Goal: Task Accomplishment & Management: Complete application form

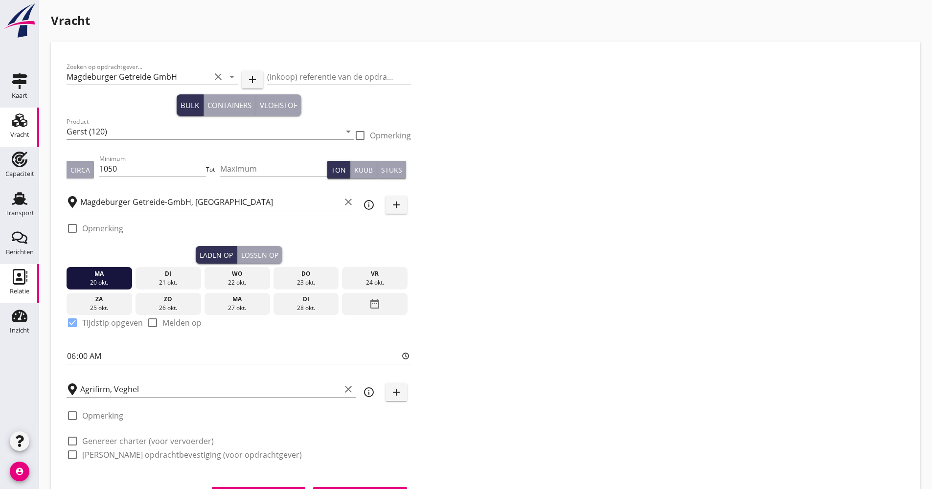
click at [34, 294] on link "Relatie Relatie" at bounding box center [19, 283] width 39 height 39
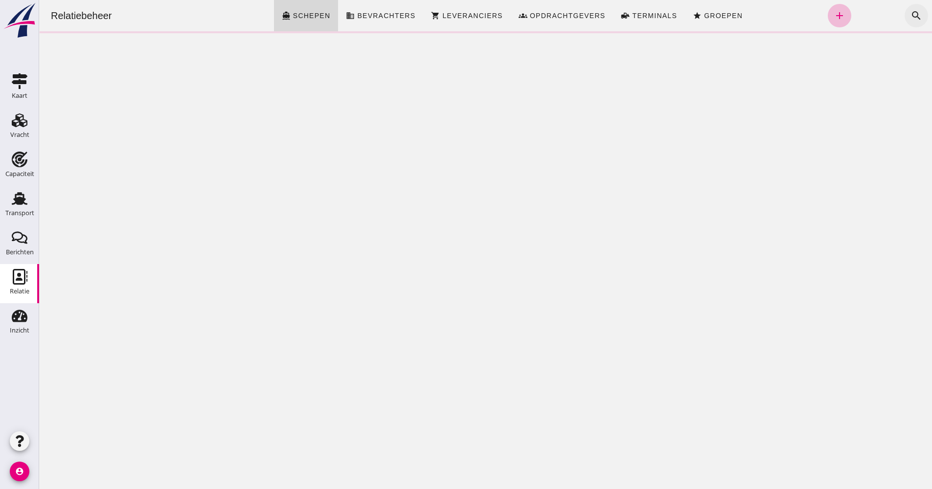
click at [911, 10] on icon "search" at bounding box center [917, 16] width 12 height 12
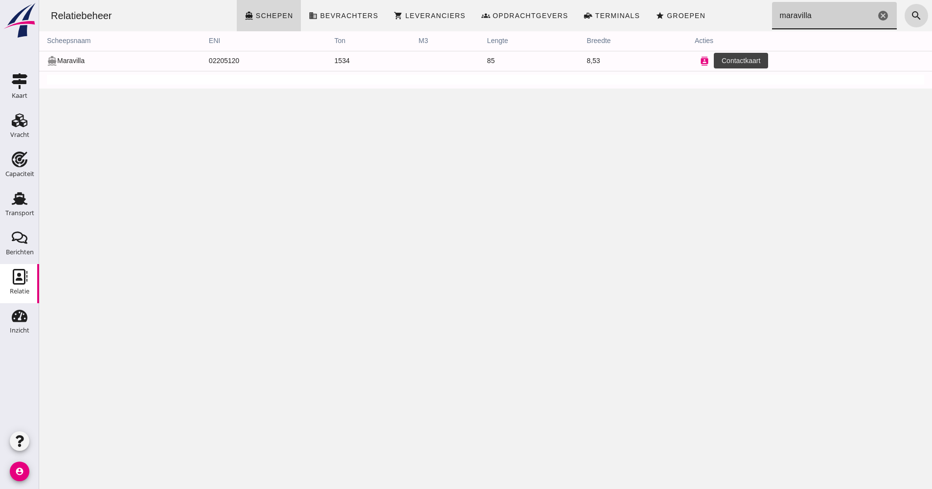
type input "maravilla"
click at [700, 62] on icon "contacts" at bounding box center [704, 61] width 9 height 9
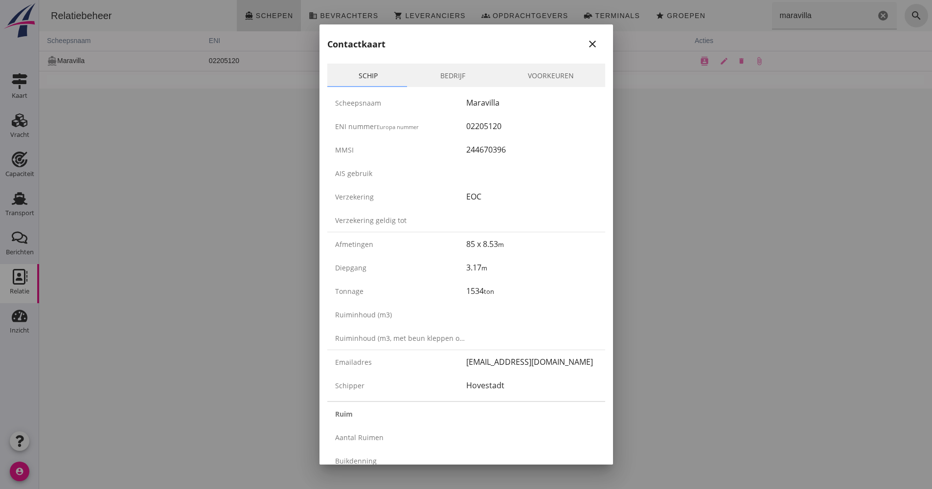
click at [587, 48] on icon "close" at bounding box center [593, 44] width 12 height 12
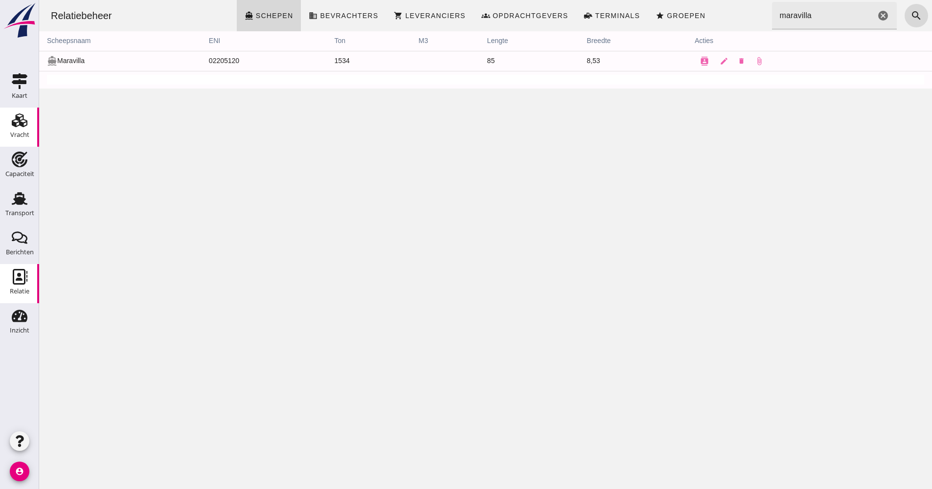
click at [30, 124] on div "Vracht" at bounding box center [19, 121] width 23 height 16
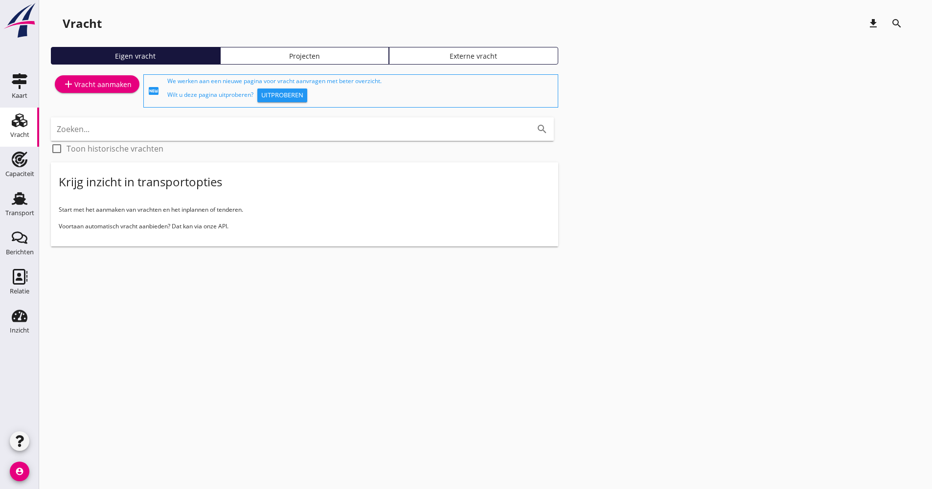
click at [42, 194] on div "Vracht download search Eigen vracht Projecten Externe vracht add Vracht aanmake…" at bounding box center [485, 137] width 893 height 274
click at [35, 198] on link "Transport Transport" at bounding box center [19, 205] width 39 height 39
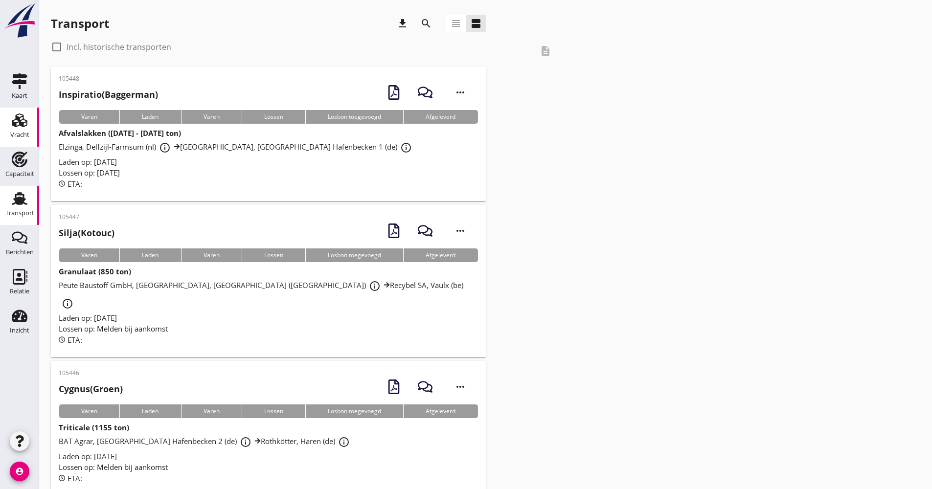
click at [16, 126] on use at bounding box center [20, 121] width 16 height 14
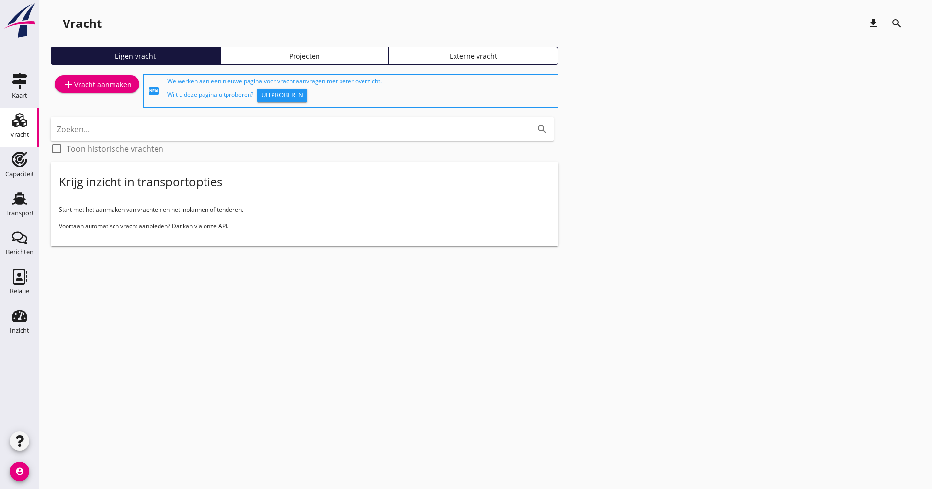
click at [98, 92] on link "add Vracht aanmaken" at bounding box center [97, 84] width 85 height 18
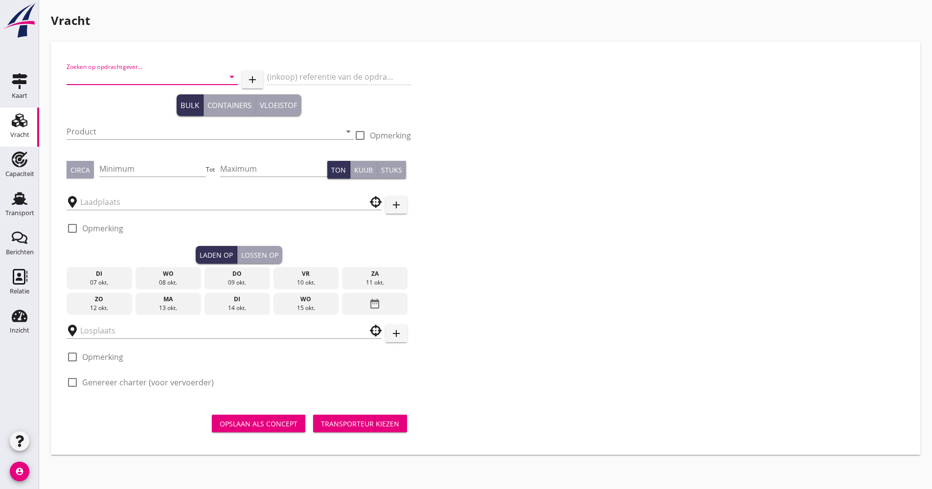
click at [130, 76] on input "Zoeken op opdrachtgever..." at bounding box center [139, 77] width 144 height 16
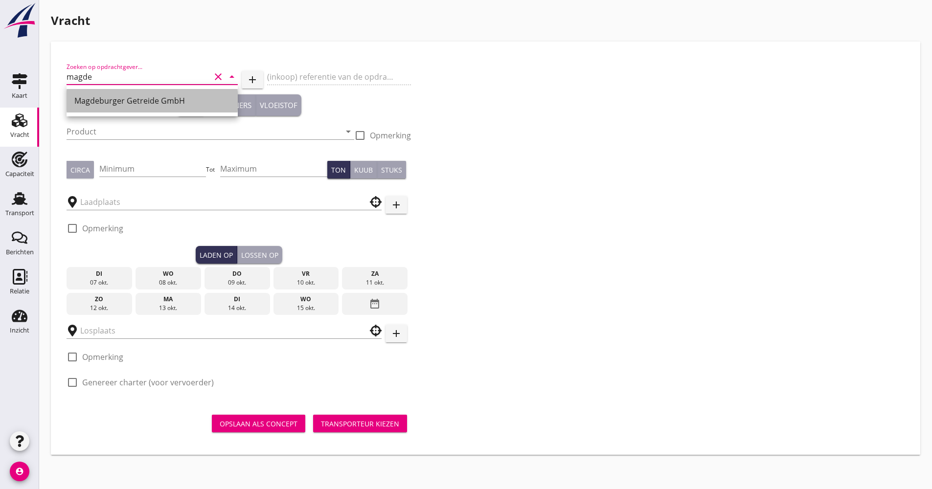
click at [132, 98] on div "Magdeburger Getreide GmbH" at bounding box center [152, 101] width 156 height 12
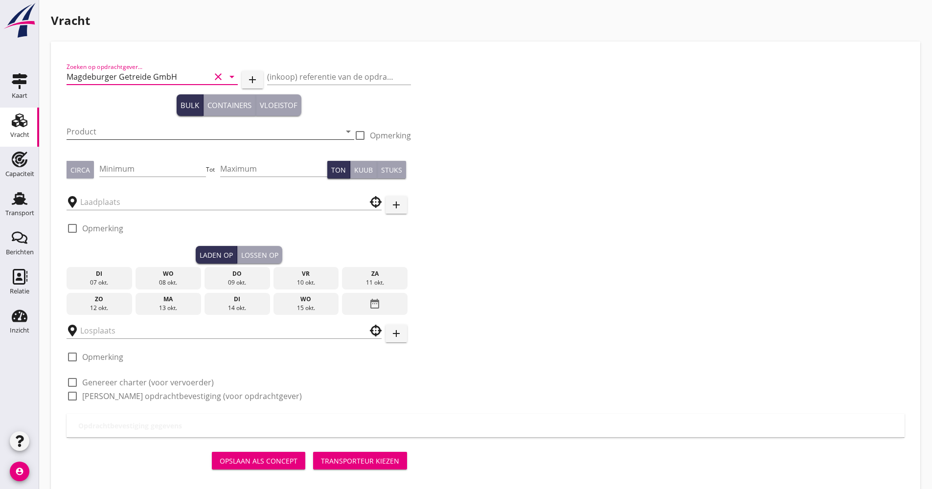
type input "Magdeburger Getreide GmbH"
click at [106, 137] on input "Product" at bounding box center [204, 132] width 274 height 16
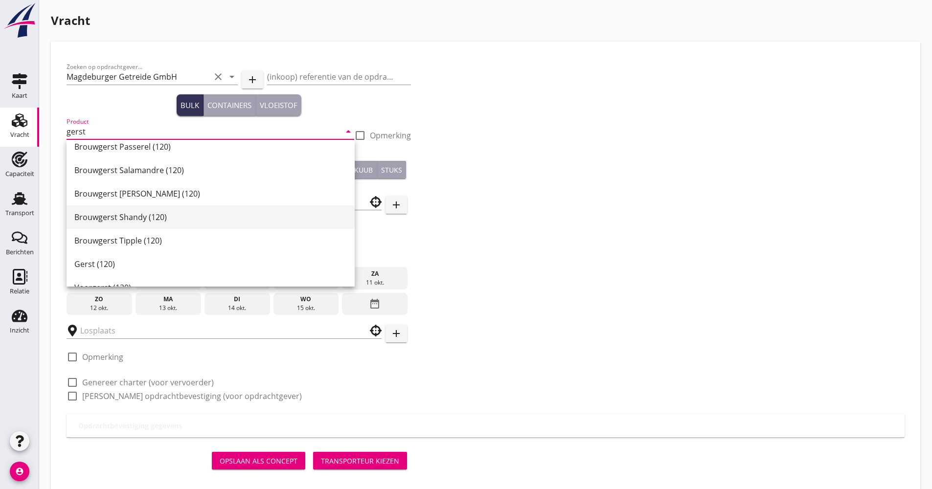
scroll to position [307, 0]
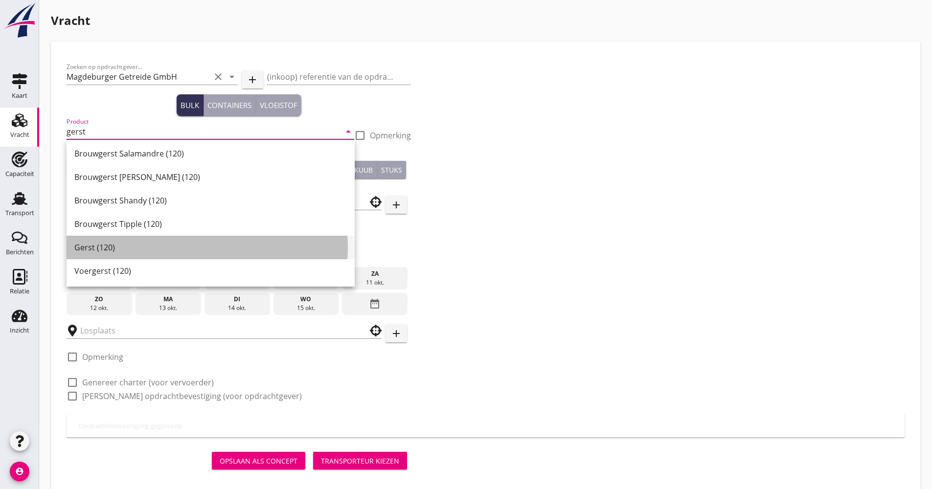
click at [136, 248] on div "Gerst (120)" at bounding box center [210, 248] width 273 height 12
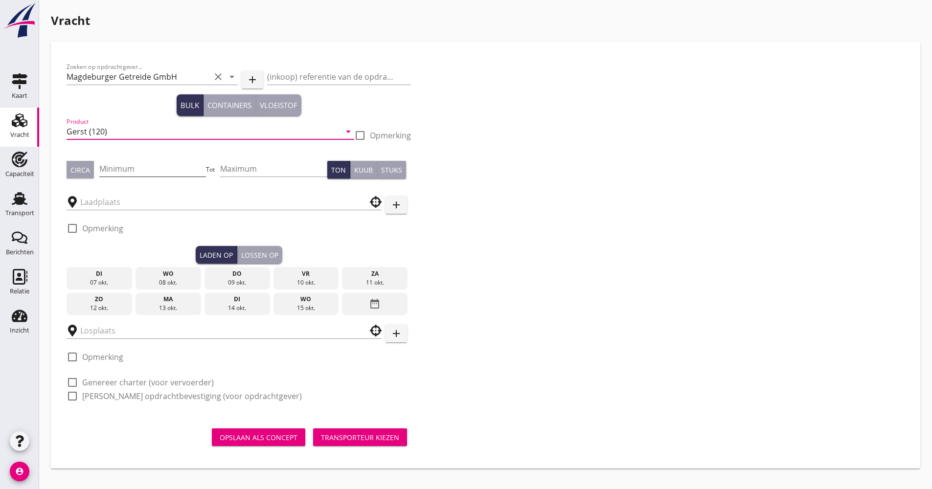
type input "Gerst (120)"
click at [162, 169] on input "Minimum" at bounding box center [152, 169] width 107 height 16
type input "1050"
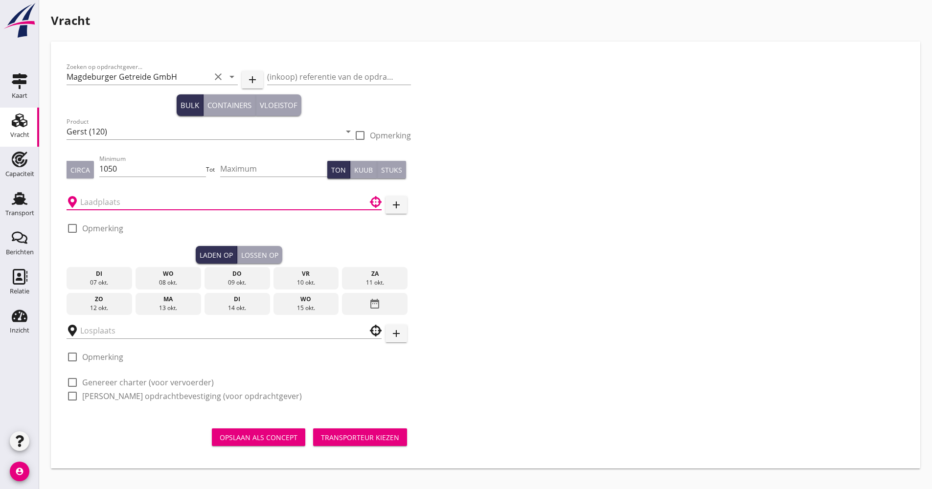
click at [145, 201] on input "text" at bounding box center [217, 202] width 274 height 16
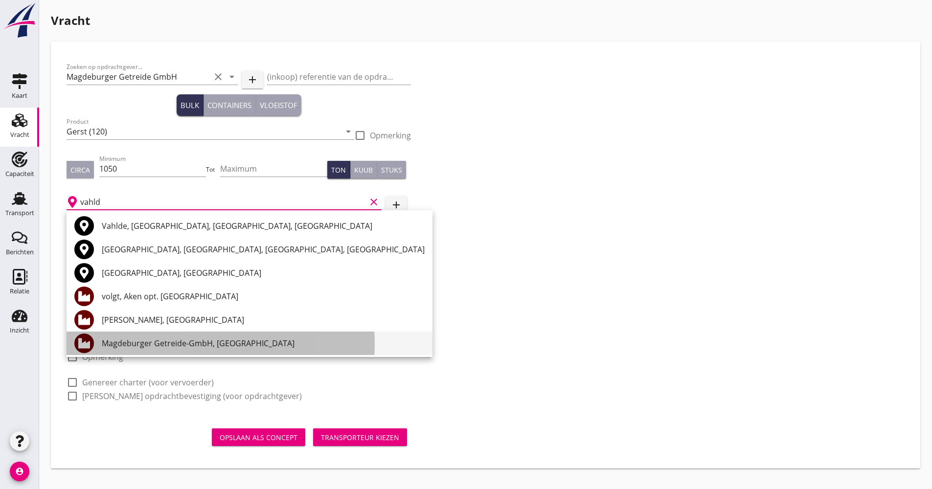
click at [170, 335] on div "Magdeburger Getreide-GmbH, [GEOGRAPHIC_DATA]" at bounding box center [263, 343] width 323 height 23
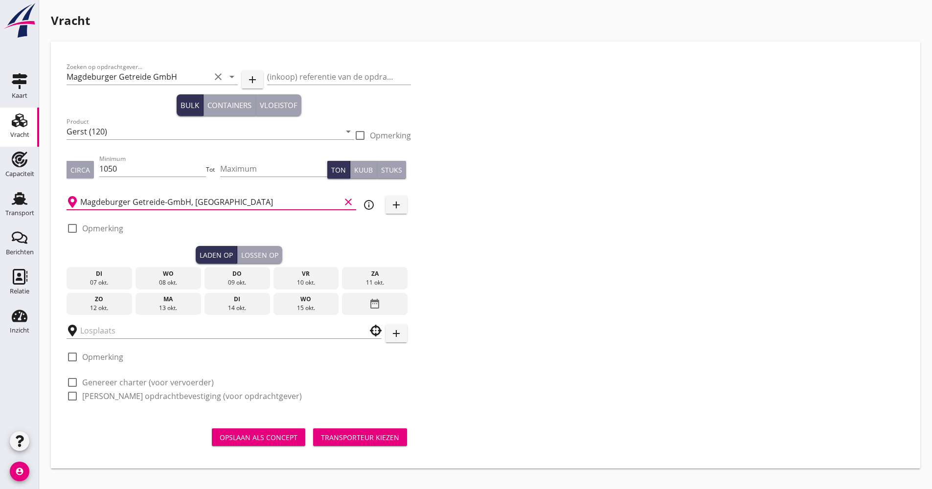
type input "Magdeburger Getreide-GmbH, [GEOGRAPHIC_DATA]"
click at [374, 295] on icon "date_range" at bounding box center [375, 304] width 12 height 18
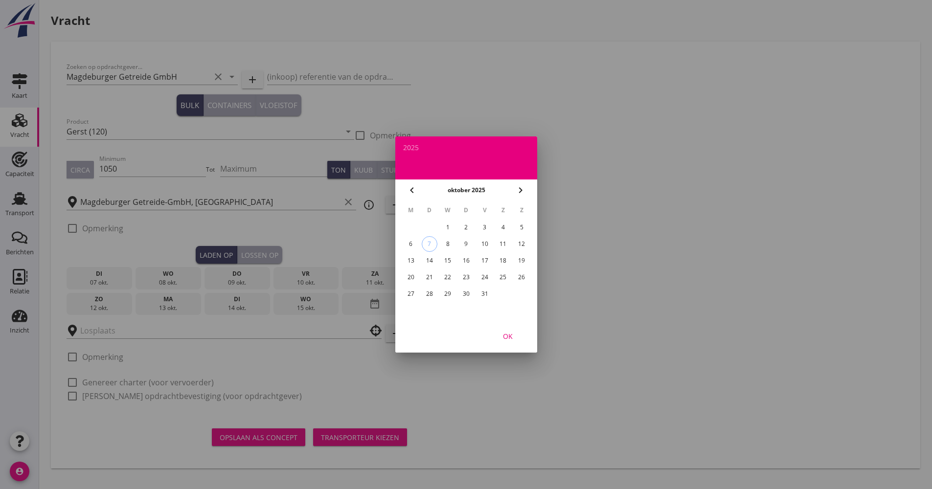
click at [414, 277] on div "20" at bounding box center [411, 278] width 16 height 16
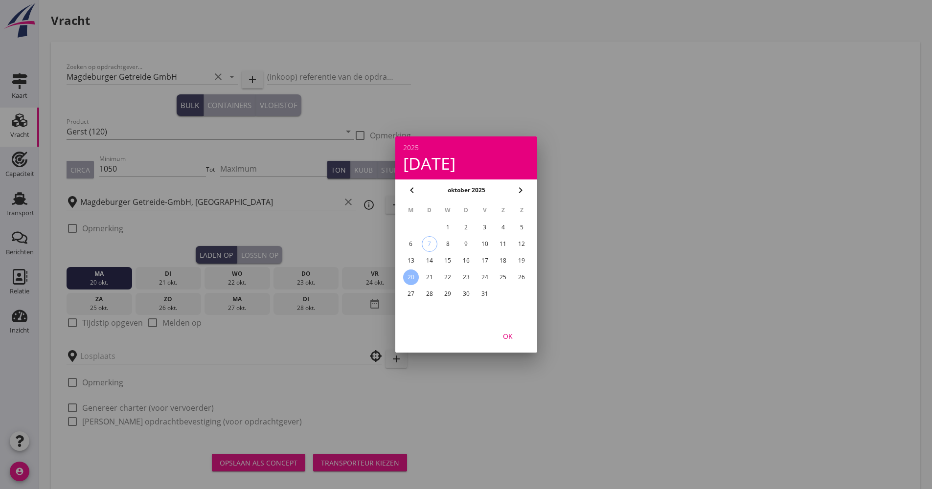
click at [515, 338] on div "OK" at bounding box center [507, 336] width 27 height 10
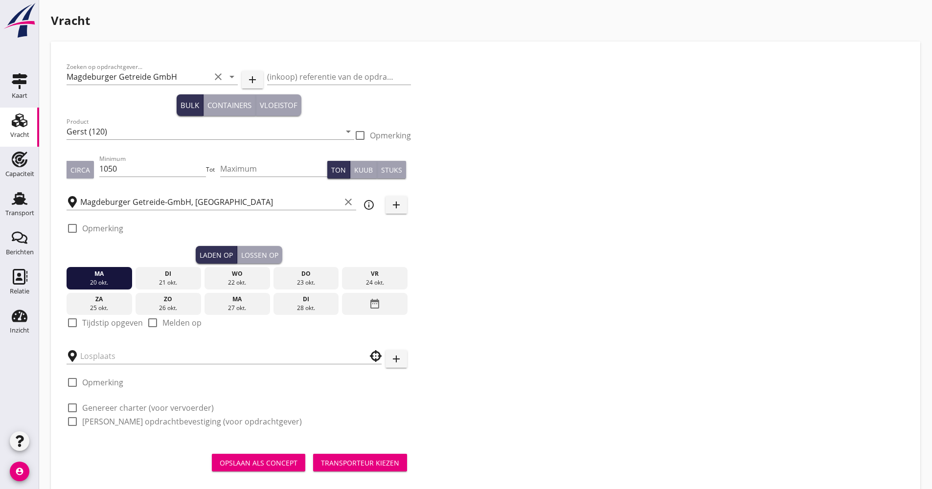
drag, startPoint x: 100, startPoint y: 320, endPoint x: 107, endPoint y: 320, distance: 6.4
click at [100, 320] on label "Tijdstip opgeven" at bounding box center [112, 323] width 61 height 10
checkbox input "true"
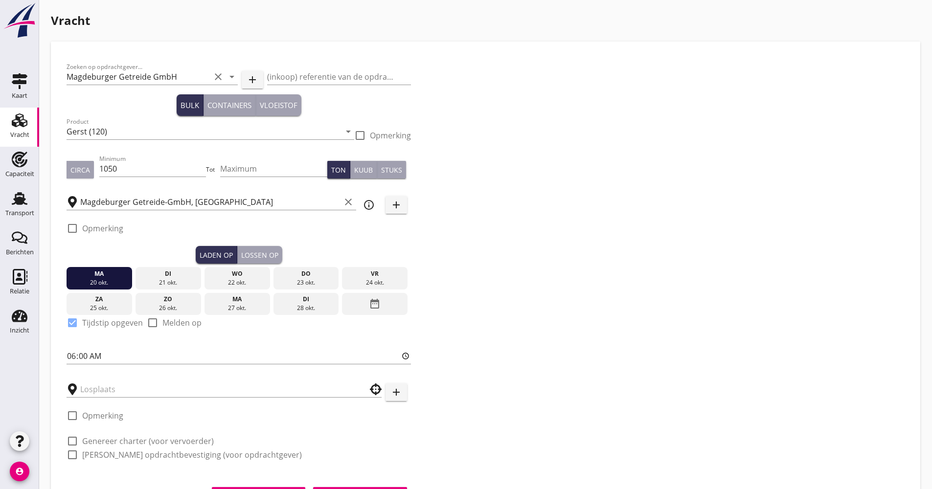
click at [266, 253] on div "Lossen op" at bounding box center [259, 255] width 37 height 10
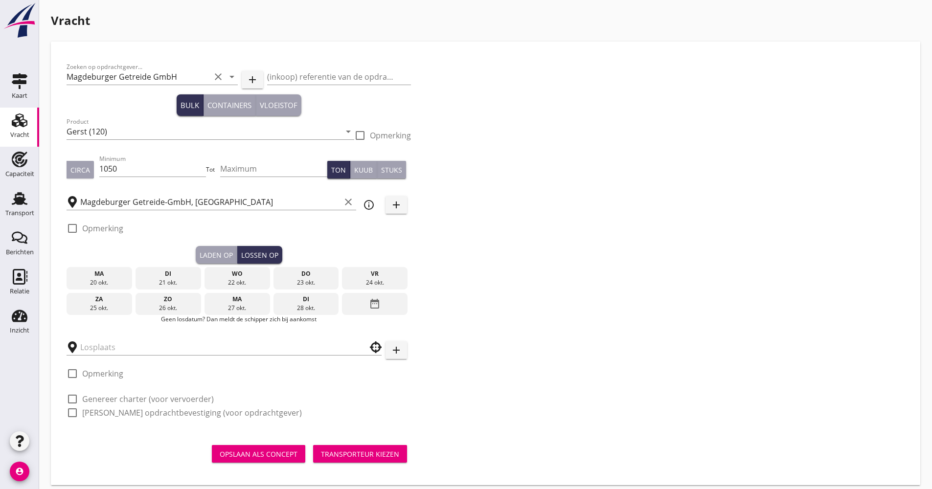
click at [379, 286] on div "24 okt." at bounding box center [375, 282] width 61 height 9
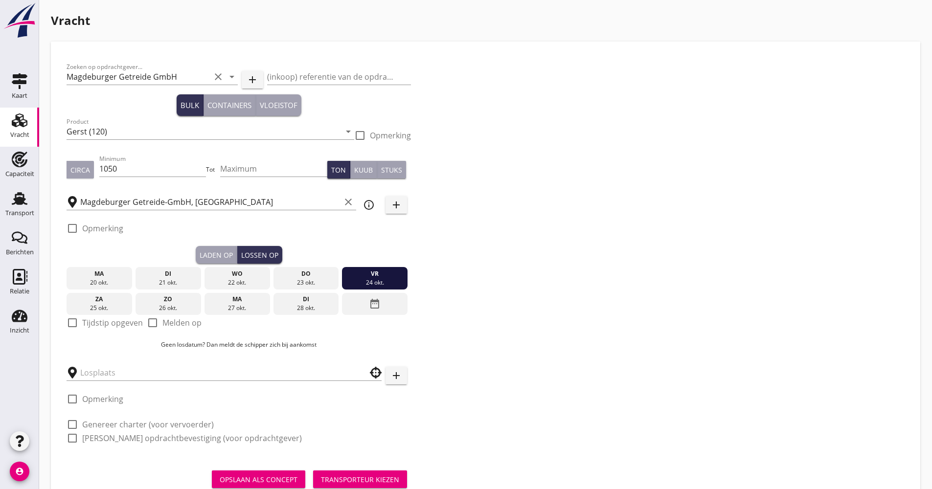
click at [190, 323] on label "Melden op" at bounding box center [181, 323] width 39 height 10
checkbox input "true"
click at [155, 378] on input "text" at bounding box center [217, 373] width 274 height 16
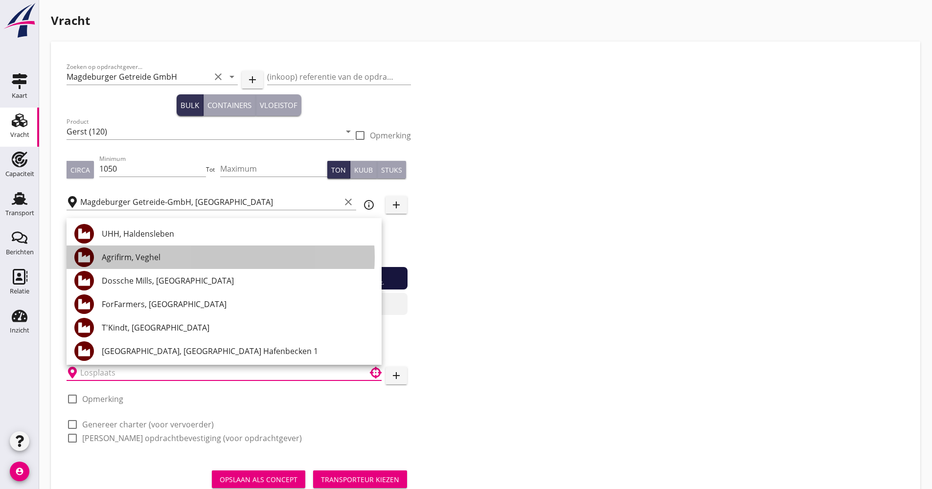
click at [179, 257] on div "Agrifirm, Veghel" at bounding box center [238, 258] width 272 height 12
type input "Agrifirm, Veghel"
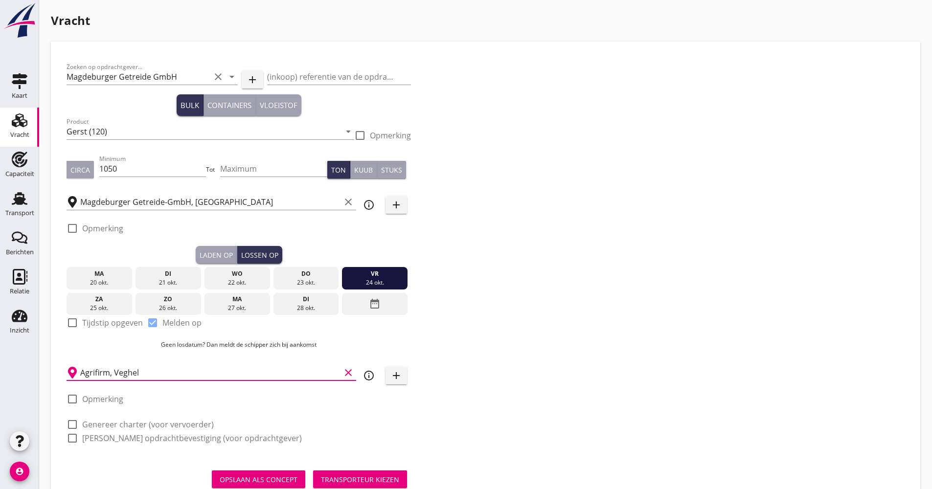
drag, startPoint x: 118, startPoint y: 424, endPoint x: 110, endPoint y: 441, distance: 18.6
click at [118, 425] on label "Genereer charter (voor vervoerder)" at bounding box center [148, 425] width 132 height 10
checkbox input "true"
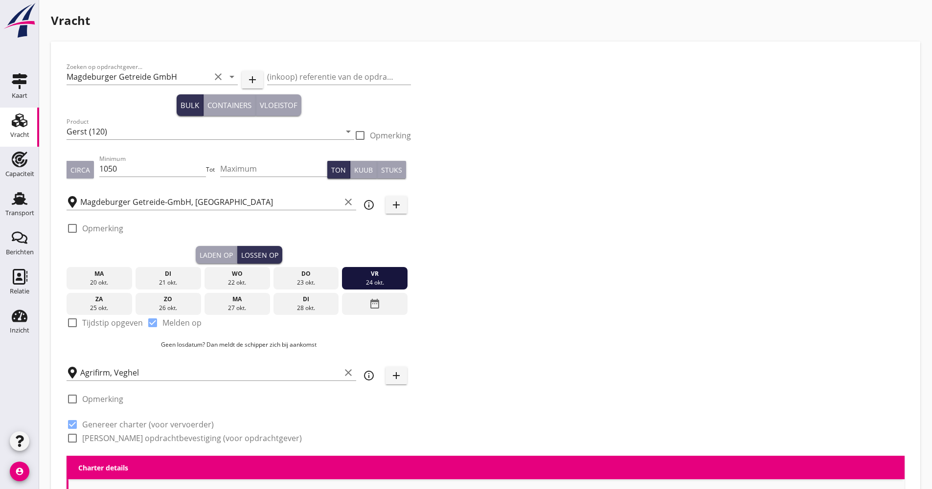
click at [110, 441] on label "[PERSON_NAME] opdrachtbevestiging (voor opdrachtgever)" at bounding box center [192, 439] width 220 height 10
checkbox input "true"
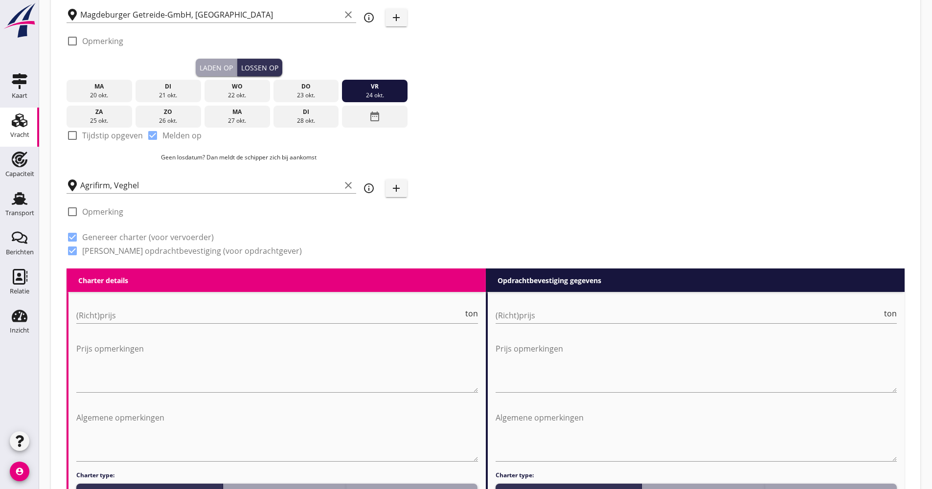
scroll to position [245, 0]
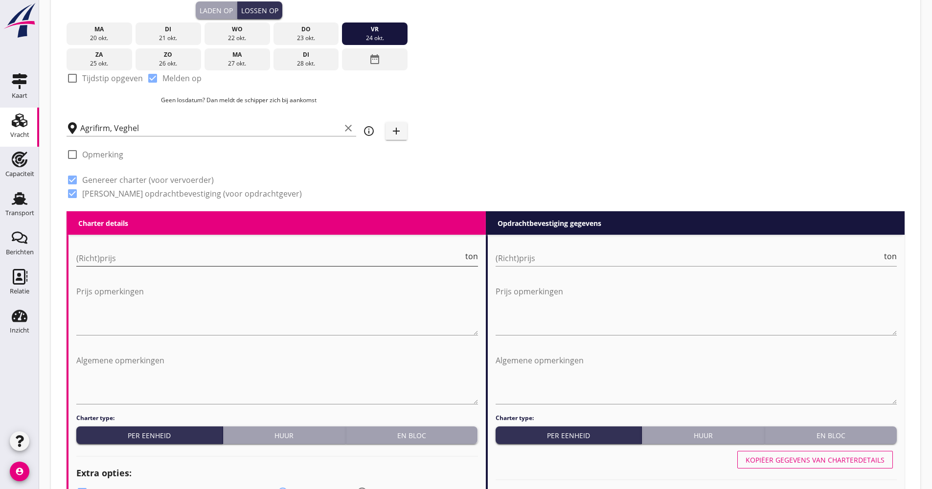
click at [134, 263] on input "(Richt)prijs" at bounding box center [269, 259] width 387 height 16
click at [208, 253] on input "(Richt)prijs" at bounding box center [269, 259] width 387 height 16
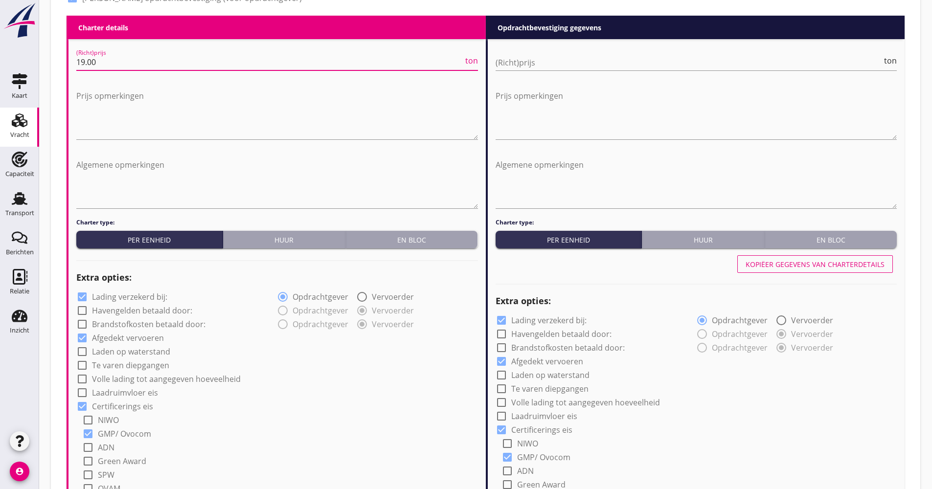
type input "19.00"
drag, startPoint x: 131, startPoint y: 298, endPoint x: 126, endPoint y: 308, distance: 11.2
click at [131, 298] on label "Lading verzekerd bij:" at bounding box center [129, 297] width 75 height 10
checkbox input "false"
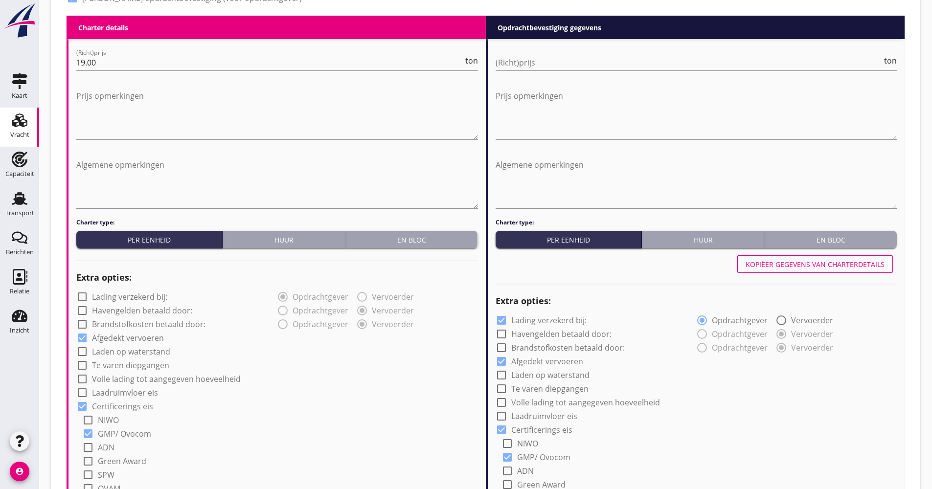
click at [149, 382] on label "Volle lading tot aangegeven hoeveelheid" at bounding box center [166, 379] width 149 height 10
checkbox input "true"
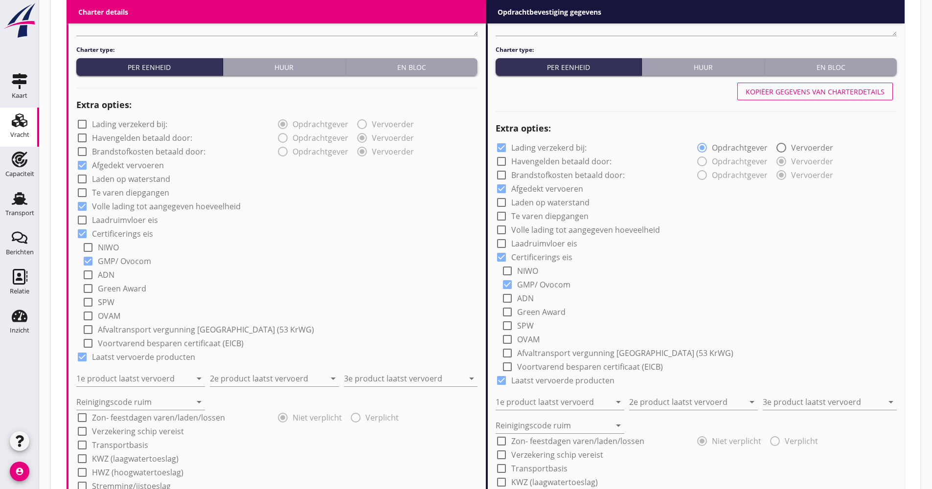
scroll to position [685, 0]
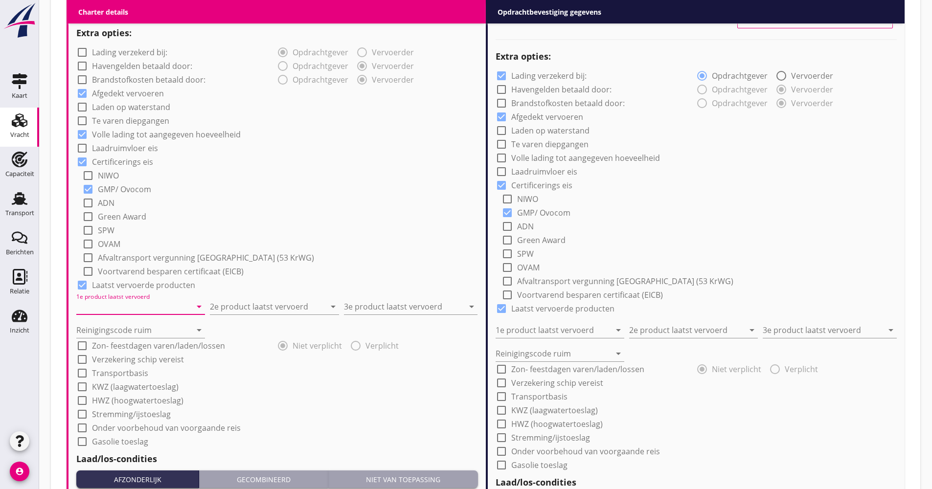
click at [139, 307] on input "1e product laatst vervoerd" at bounding box center [133, 307] width 115 height 16
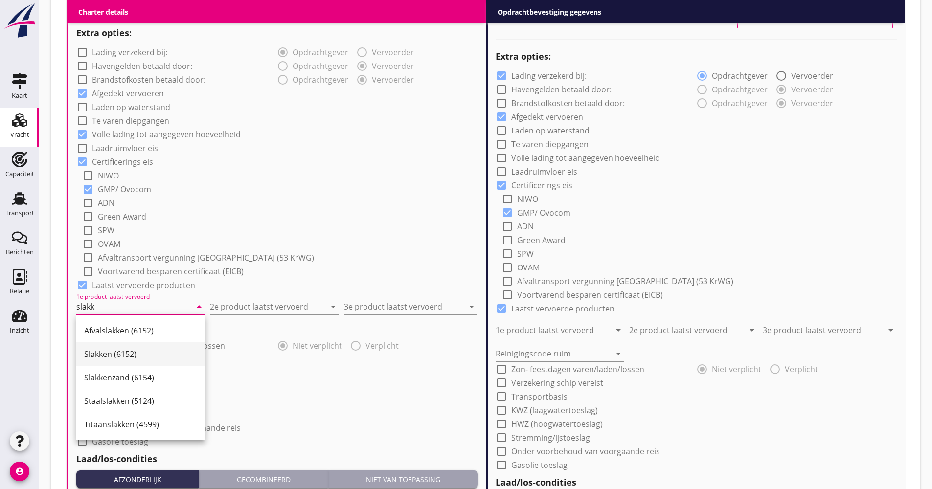
click at [138, 345] on div "Slakken (6152)" at bounding box center [140, 354] width 113 height 23
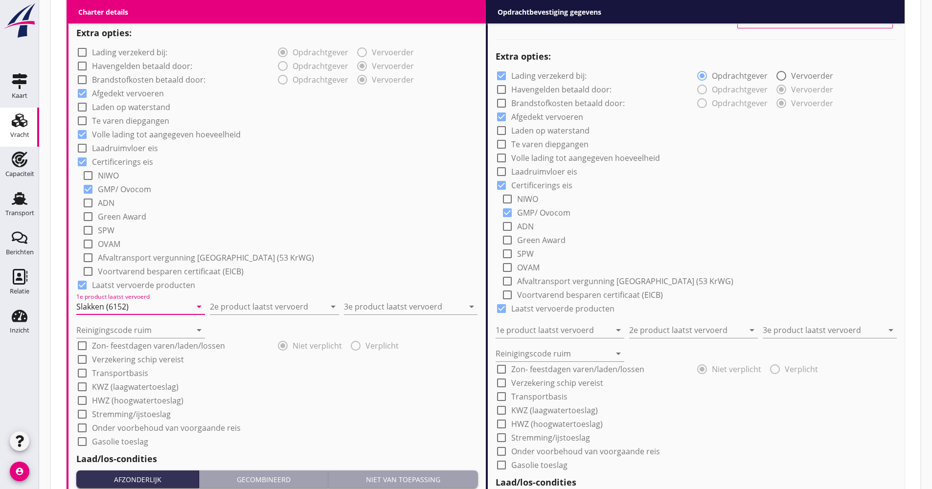
type input "Slakken (6152)"
click at [243, 304] on input "2e product laatst vervoerd" at bounding box center [267, 307] width 115 height 16
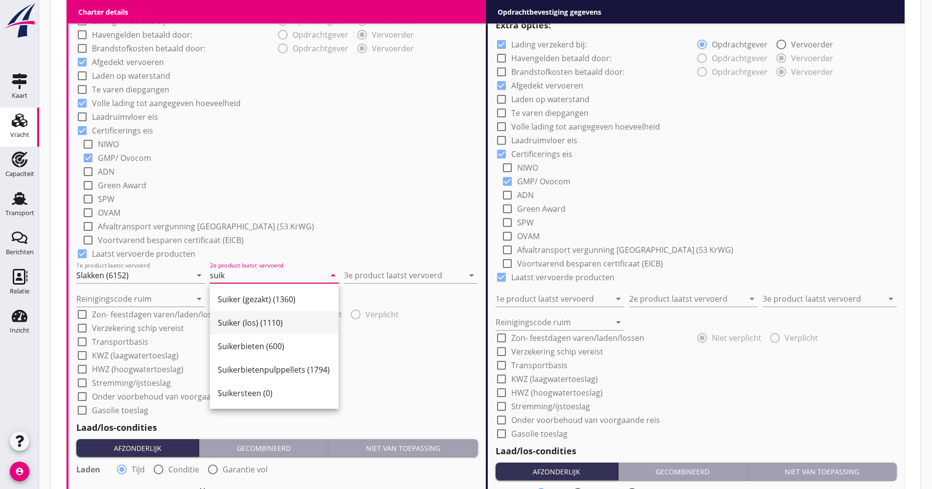
scroll to position [734, 0]
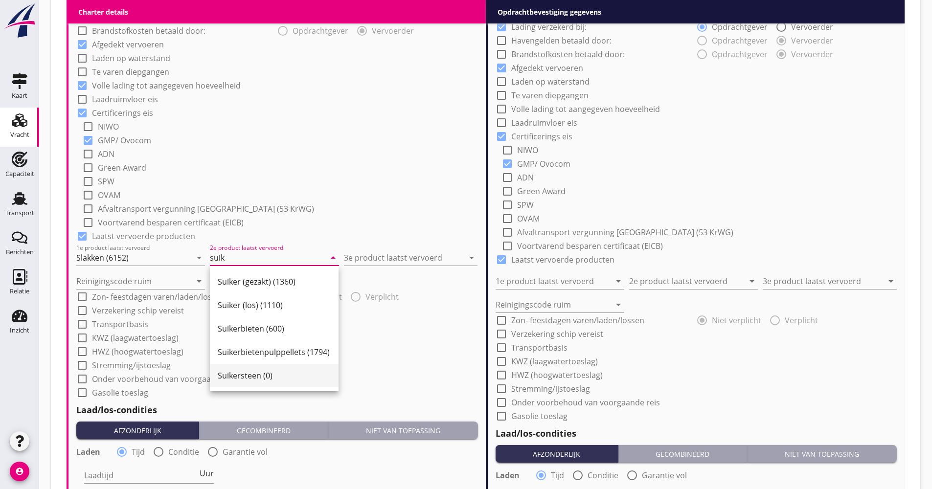
click at [281, 377] on div "Suikersteen (0)" at bounding box center [274, 376] width 113 height 12
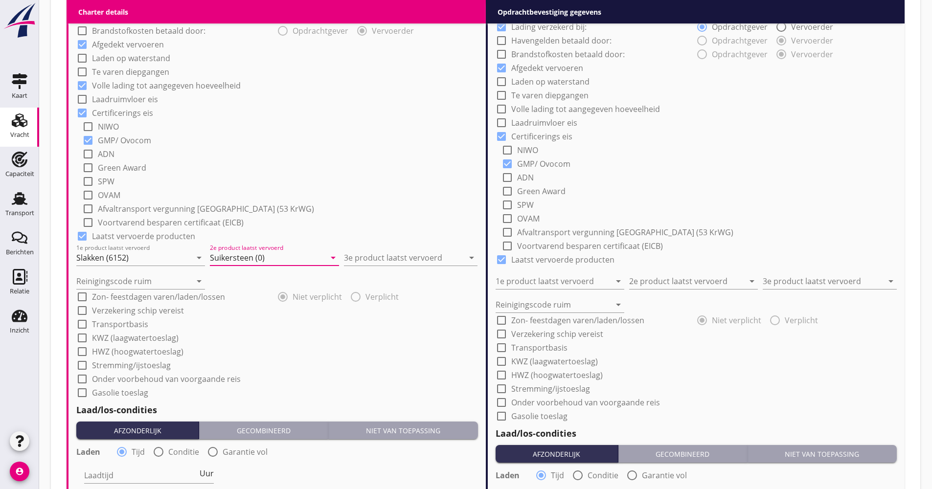
click at [261, 259] on input "Suikersteen (0)" at bounding box center [267, 258] width 115 height 16
click at [245, 261] on input "Suikersteen (6331)" at bounding box center [267, 258] width 115 height 16
type input "Suikerstenen (6331)"
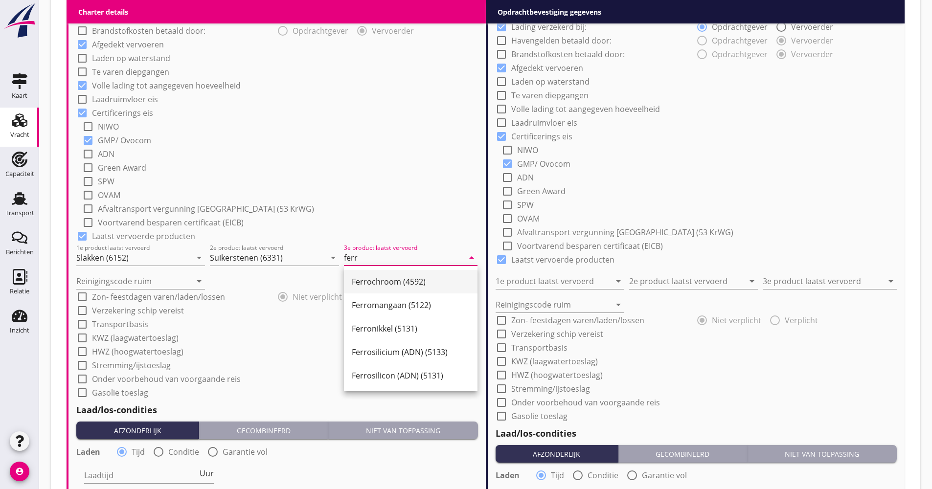
click at [425, 280] on div "Ferrochroom (4592)" at bounding box center [411, 282] width 118 height 12
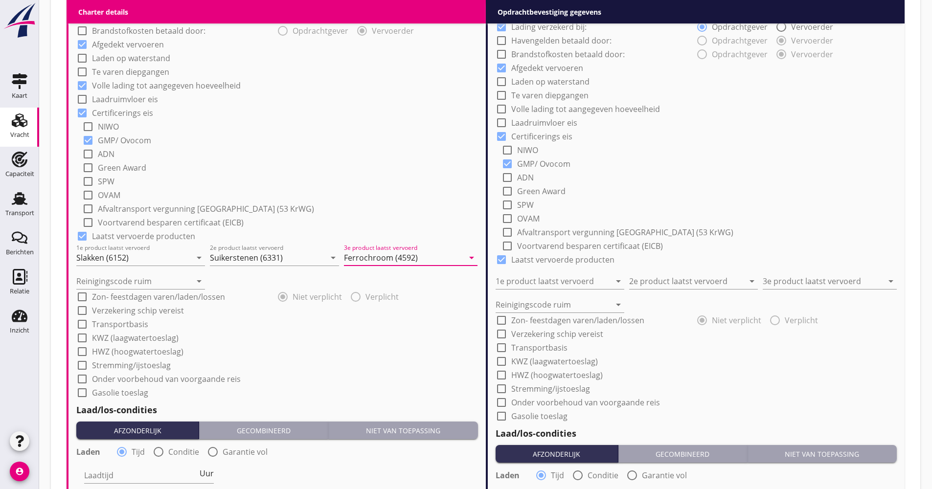
click at [476, 256] on icon "arrow_drop_down" at bounding box center [472, 258] width 12 height 12
click at [431, 264] on input "Ferrochroom (4592)" at bounding box center [404, 258] width 120 height 16
click at [439, 259] on input "Ferrochroom (4592)" at bounding box center [404, 258] width 120 height 16
type input "Ferrochroom (4592)"
click at [430, 207] on div "check_box_outline_blank Afvaltransport vergunning [GEOGRAPHIC_DATA] (53 KrWG)" at bounding box center [280, 208] width 396 height 14
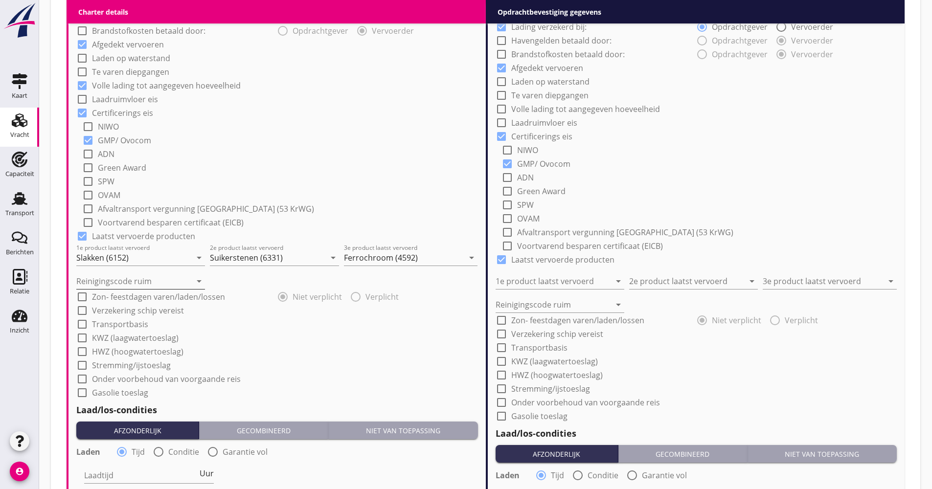
click at [173, 279] on input "Reinigingscode ruim" at bounding box center [133, 282] width 115 height 16
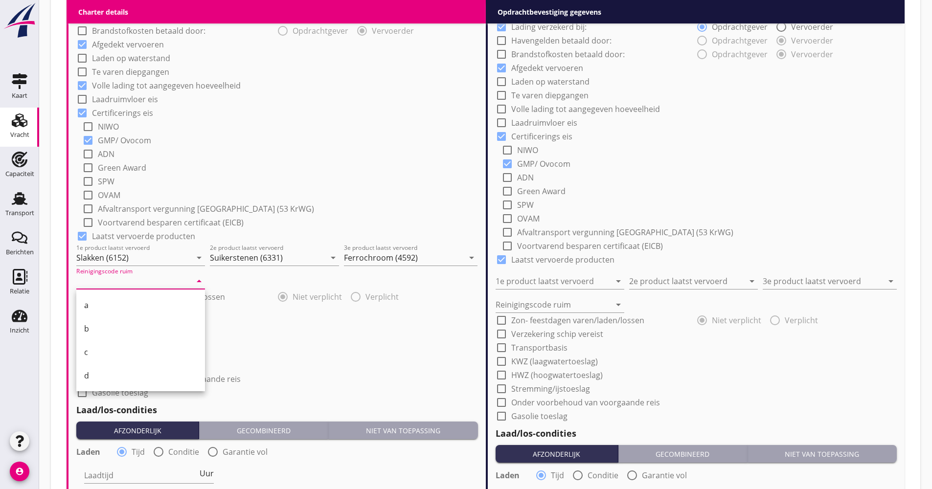
click at [111, 350] on div "c" at bounding box center [140, 352] width 113 height 12
type input "c"
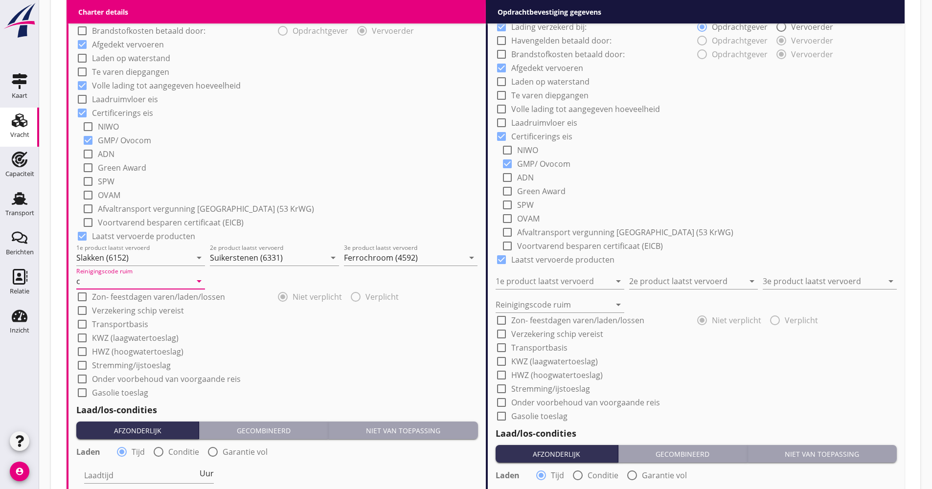
drag, startPoint x: 139, startPoint y: 317, endPoint x: 135, endPoint y: 325, distance: 9.4
click at [139, 317] on div "check_box_outline_blank Verzekering schip vereist" at bounding box center [130, 311] width 108 height 12
click at [133, 329] on label "Transportbasis" at bounding box center [120, 325] width 56 height 10
checkbox input "true"
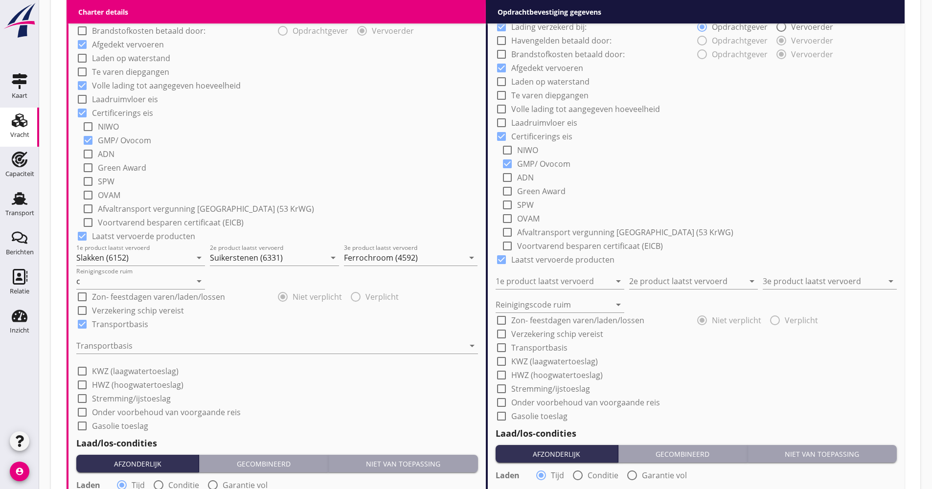
click at [134, 313] on label "Verzekering schip vereist" at bounding box center [138, 311] width 92 height 10
checkbox input "true"
drag, startPoint x: 127, startPoint y: 342, endPoint x: 104, endPoint y: 340, distance: 23.1
click at [126, 342] on div at bounding box center [270, 346] width 388 height 16
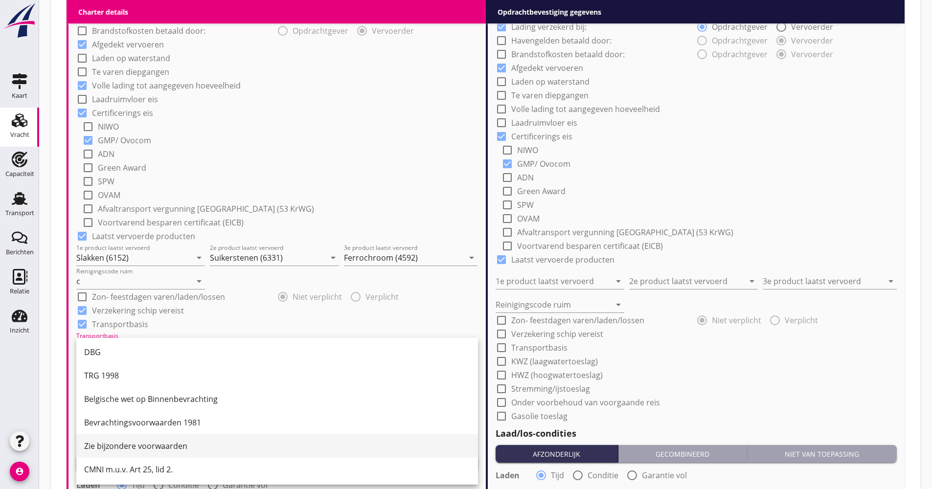
scroll to position [25, 0]
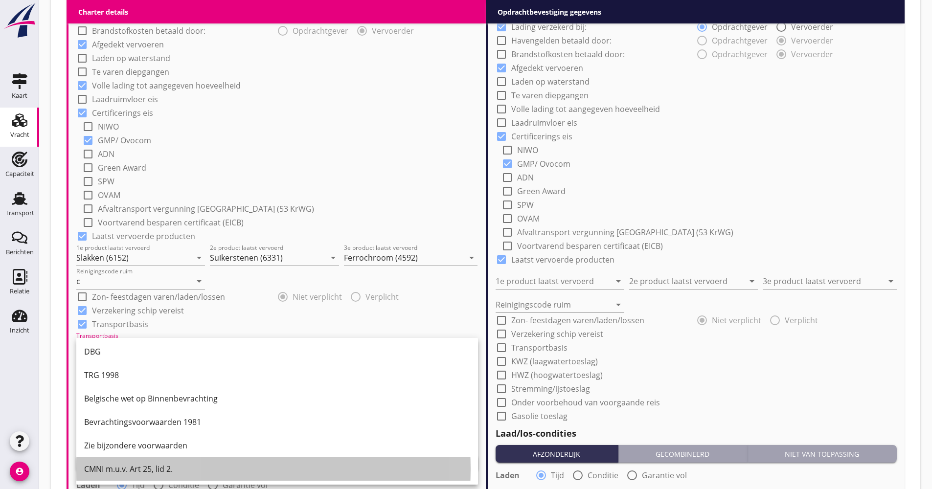
drag, startPoint x: 139, startPoint y: 464, endPoint x: 135, endPoint y: 470, distance: 7.3
click at [137, 470] on div "CMNI m.u.v. Art 25, lid 2." at bounding box center [277, 469] width 386 height 12
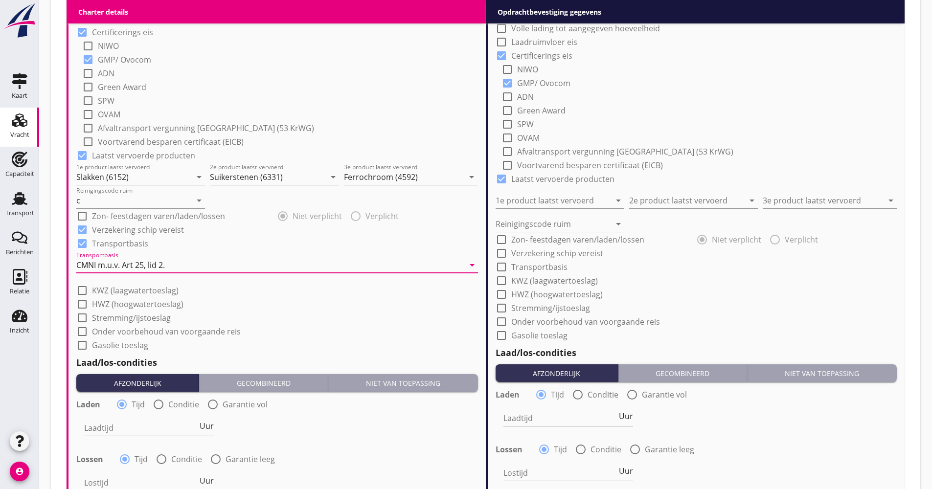
scroll to position [930, 0]
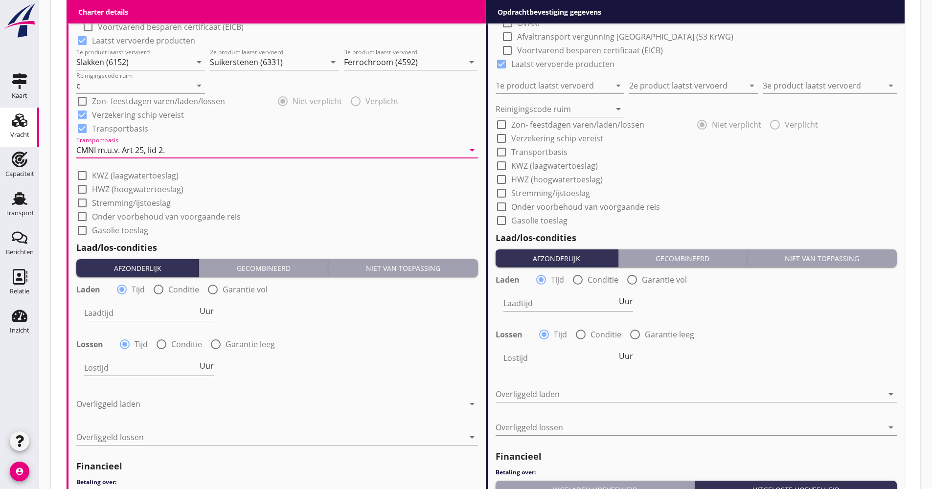
click at [207, 310] on span "Uur" at bounding box center [207, 311] width 14 height 8
type input "2"
click at [178, 345] on label "Conditie" at bounding box center [186, 345] width 31 height 10
radio input "false"
radio input "true"
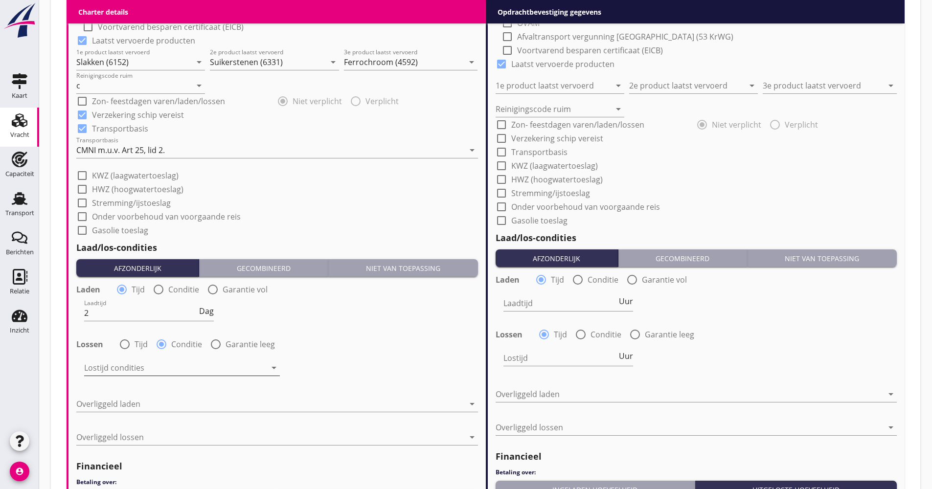
click at [145, 369] on div at bounding box center [175, 368] width 182 height 16
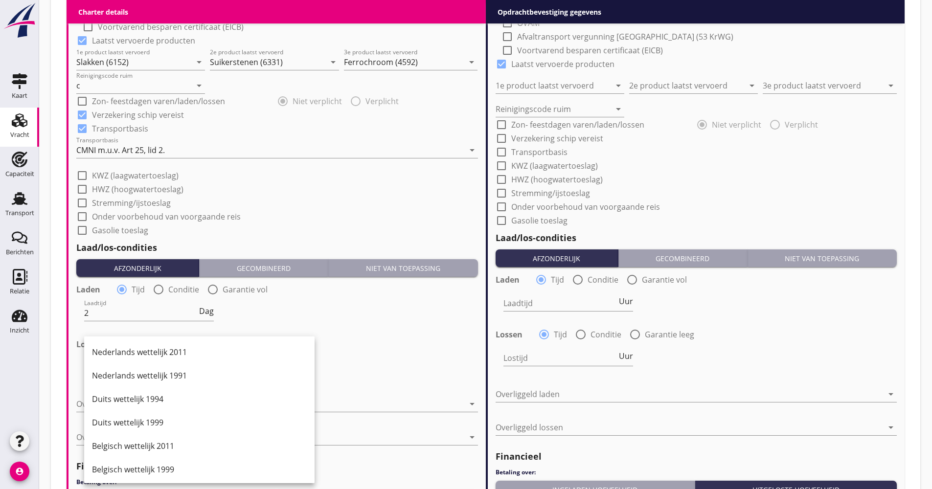
click at [145, 349] on div "Nederlands wettelijk 2011" at bounding box center [199, 352] width 215 height 12
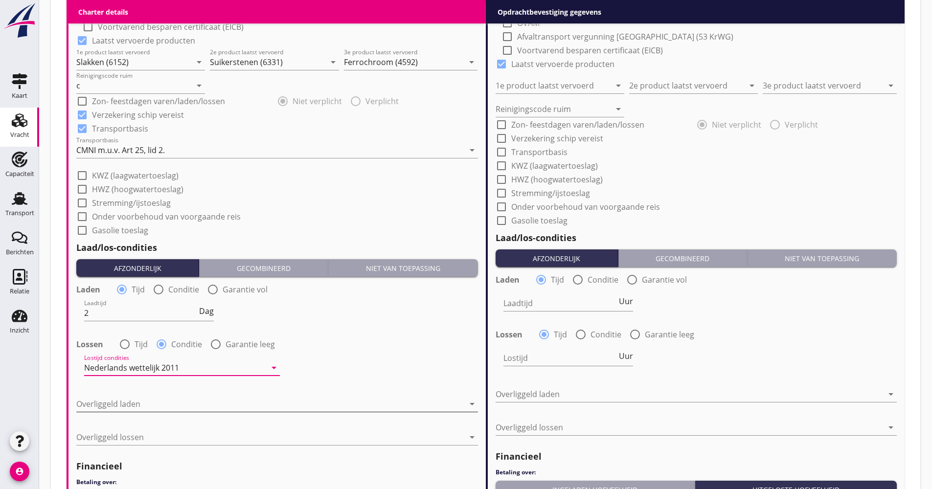
click at [136, 397] on div "Overliggeld laden arrow_drop_down" at bounding box center [277, 406] width 402 height 31
click at [135, 399] on div at bounding box center [270, 404] width 388 height 16
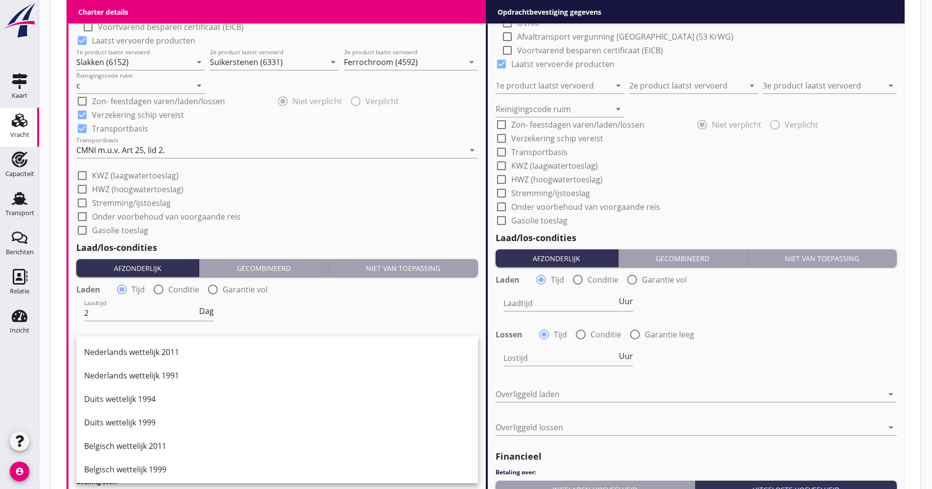
click at [142, 423] on div "Duits wettelijk 1999" at bounding box center [277, 423] width 386 height 12
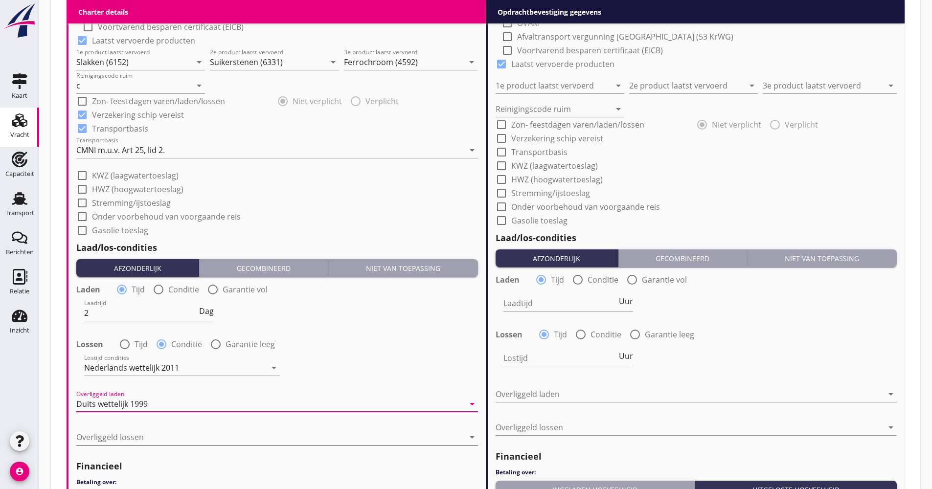
click at [143, 431] on div at bounding box center [270, 438] width 388 height 16
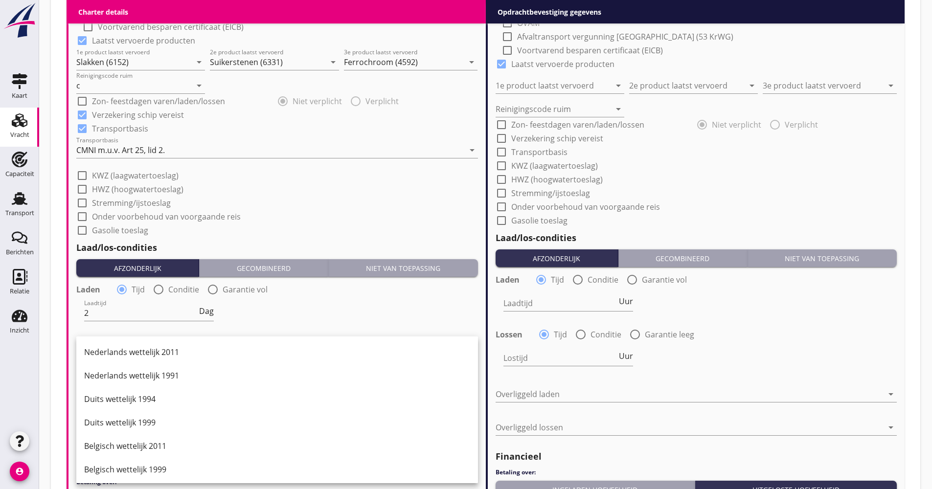
click at [139, 353] on div "Nederlands wettelijk 2011" at bounding box center [277, 352] width 386 height 12
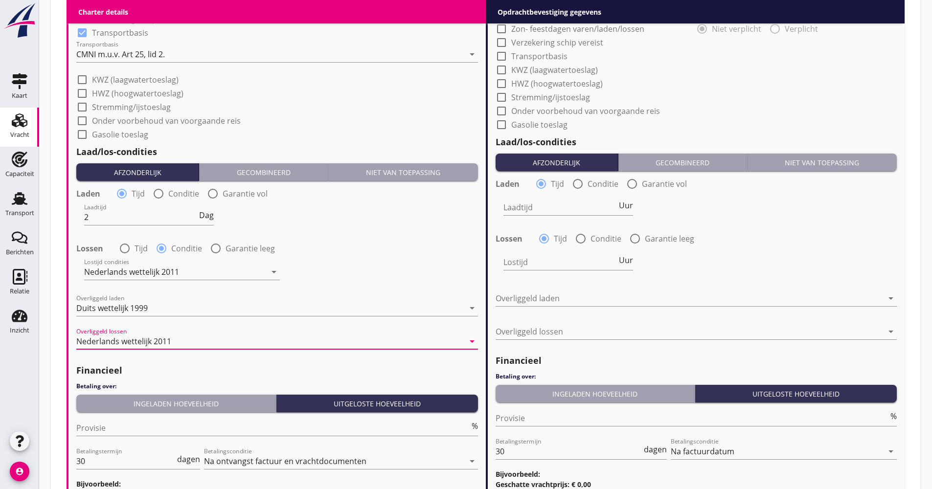
scroll to position [1077, 0]
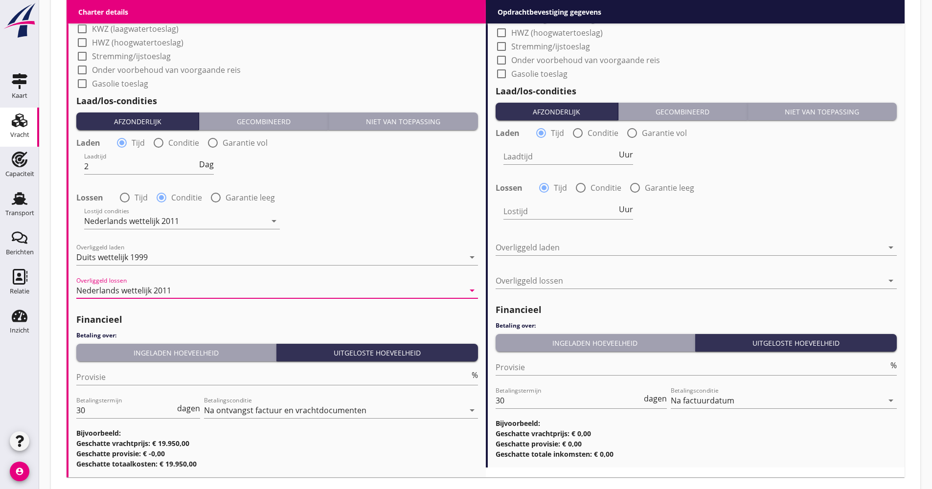
click at [169, 352] on div "Ingeladen hoeveelheid" at bounding box center [176, 353] width 192 height 10
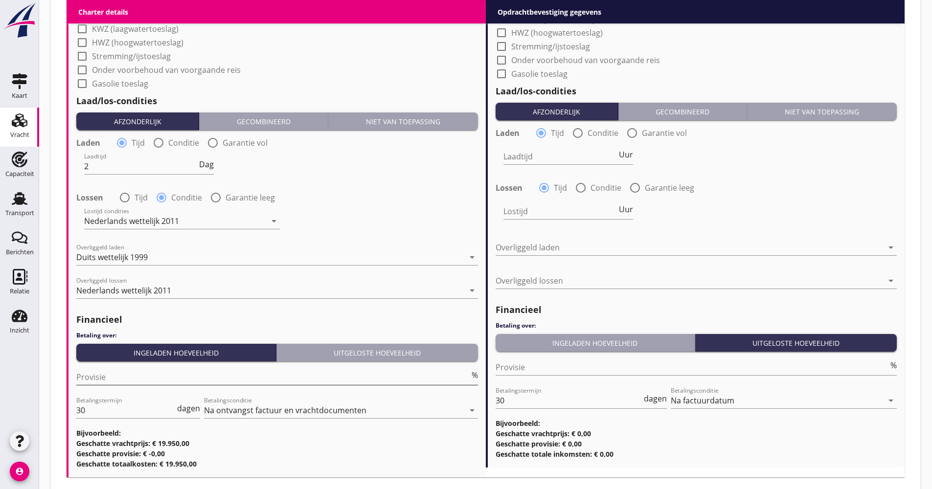
click at [128, 378] on input "Provisie" at bounding box center [272, 377] width 393 height 16
type input "5.00"
drag, startPoint x: 106, startPoint y: 415, endPoint x: 46, endPoint y: 420, distance: 59.9
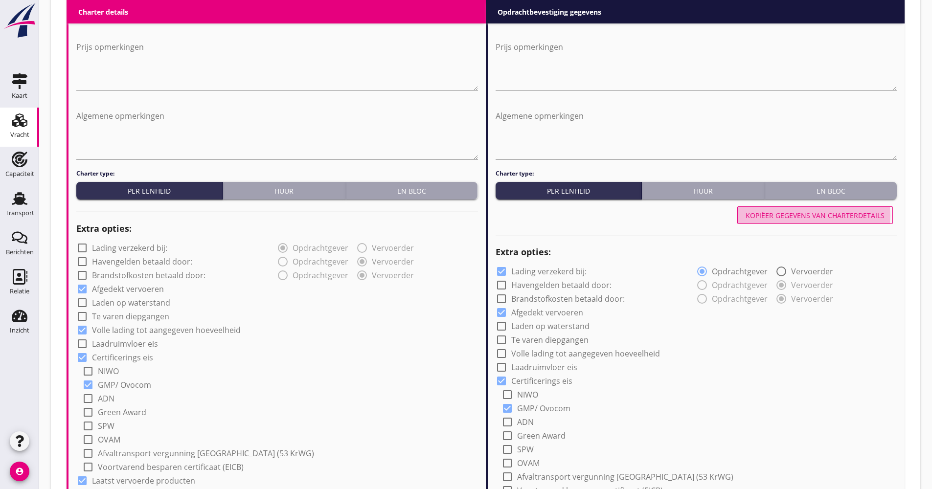
click at [766, 220] on div "Kopiëer gegevens van charterdetails" at bounding box center [815, 215] width 139 height 10
checkbox input "false"
checkbox input "true"
type input "Slakken (6152)"
type input "Suikerstenen (6331)"
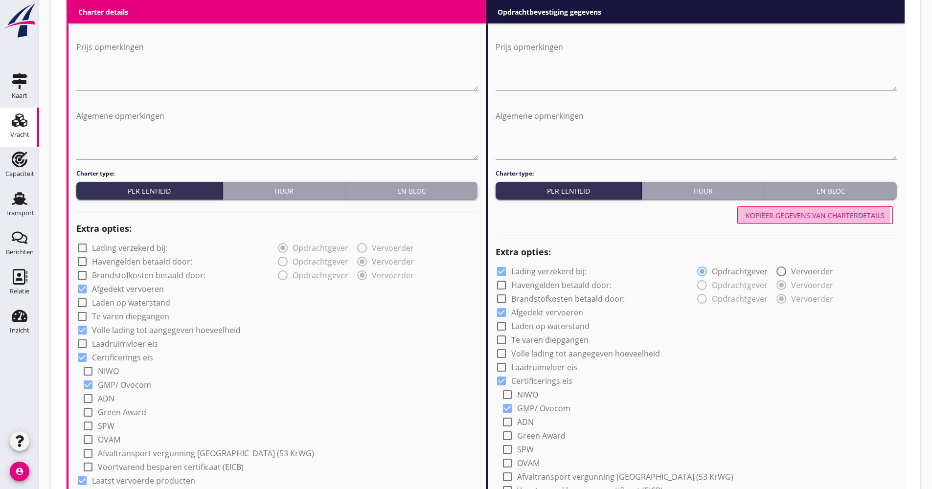
type input "Ferrochroom (4592)"
type input "c"
checkbox input "true"
type input "2"
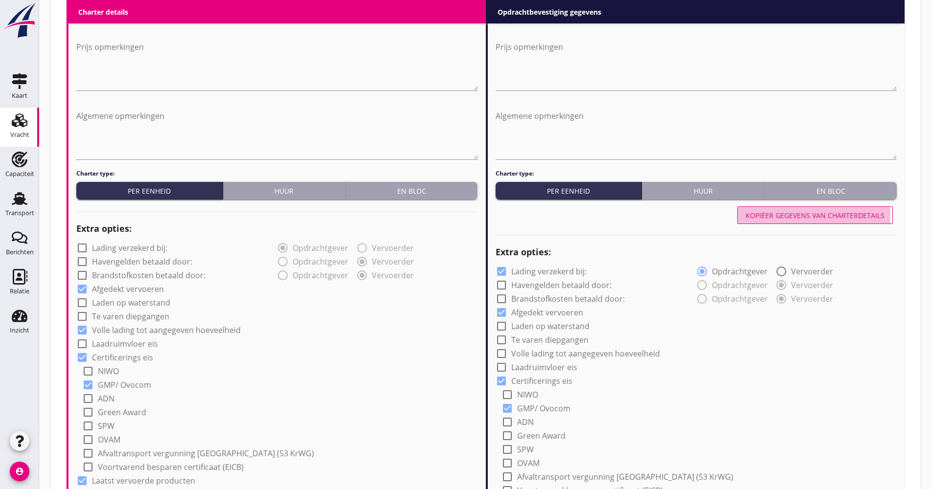
radio input "false"
radio input "true"
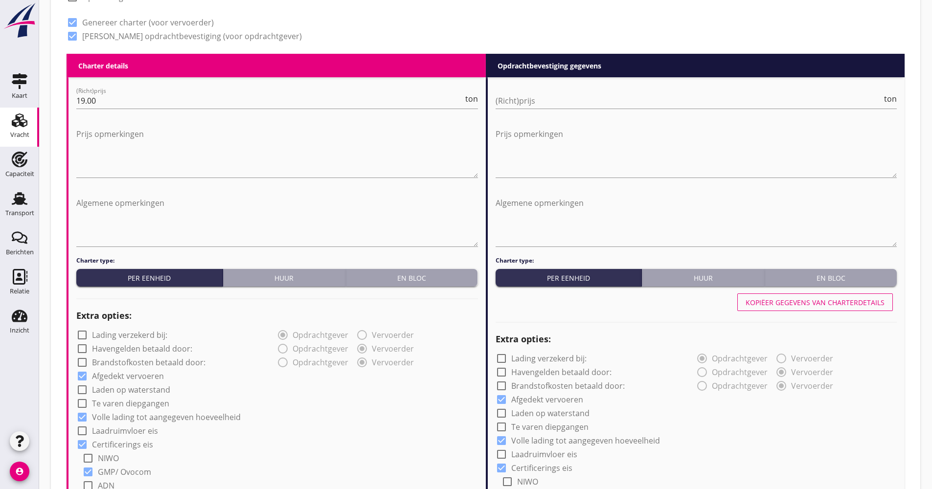
scroll to position [294, 0]
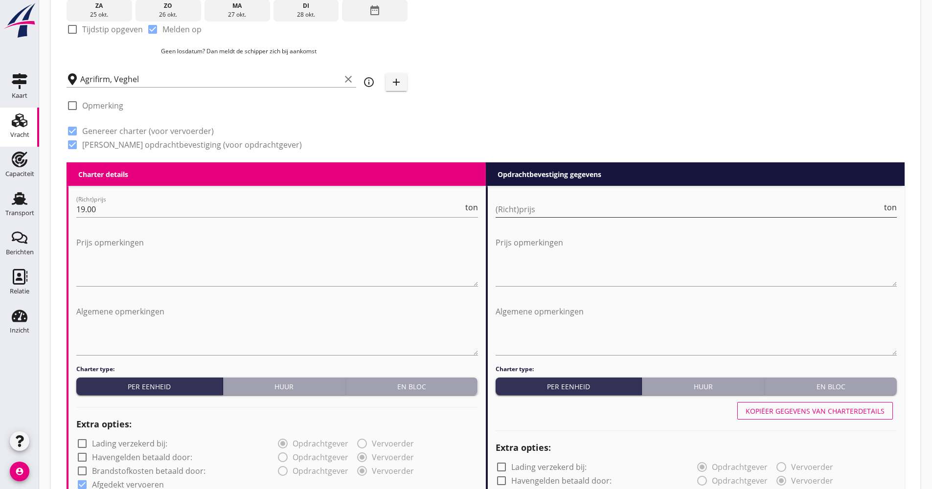
click at [599, 205] on input "(Richt)prijs" at bounding box center [689, 210] width 387 height 16
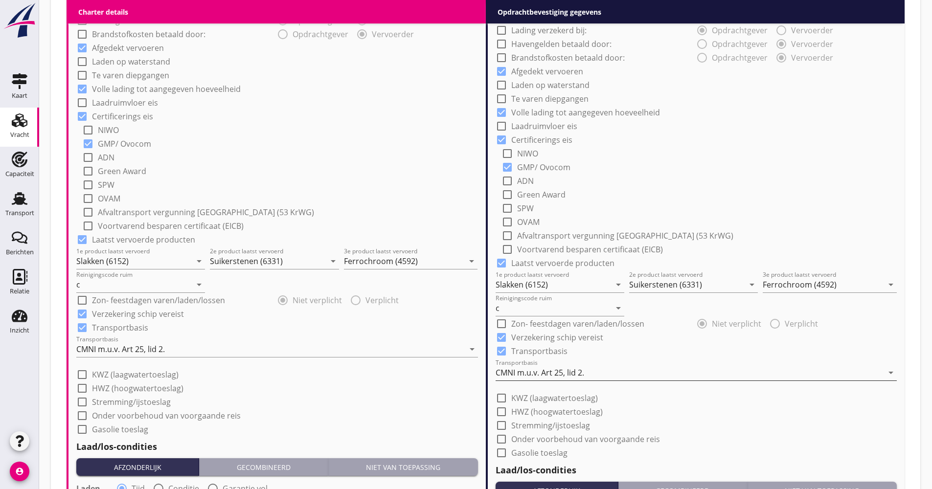
scroll to position [783, 0]
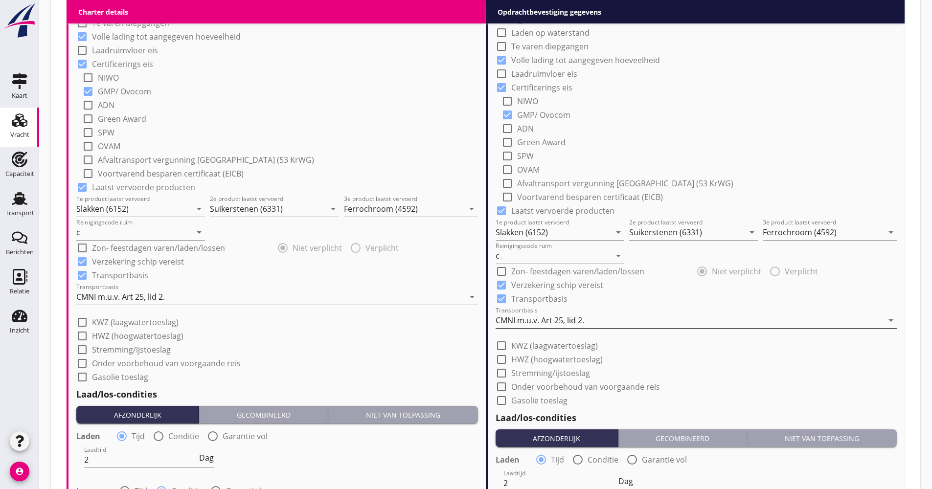
type input "19.25"
click at [526, 319] on div "CMNI m.u.v. Art 25, lid 2." at bounding box center [540, 320] width 89 height 9
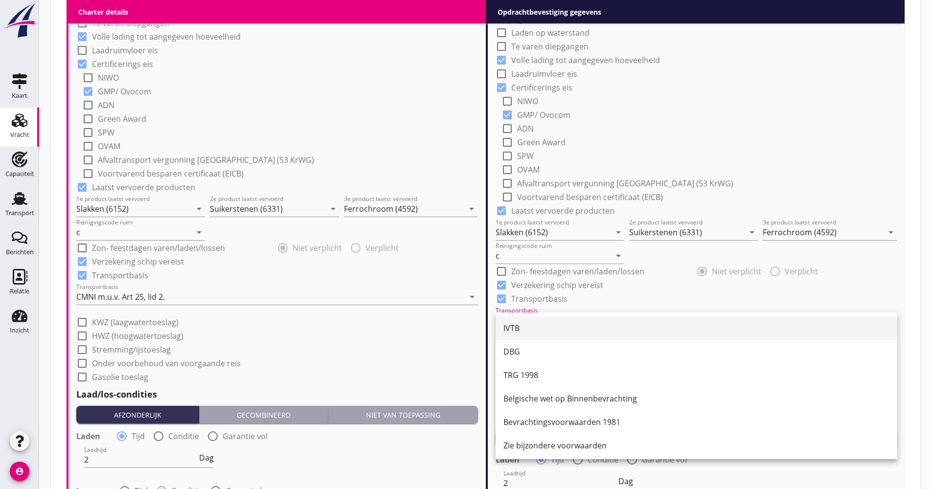
click at [545, 328] on div "IVTB" at bounding box center [697, 328] width 386 height 12
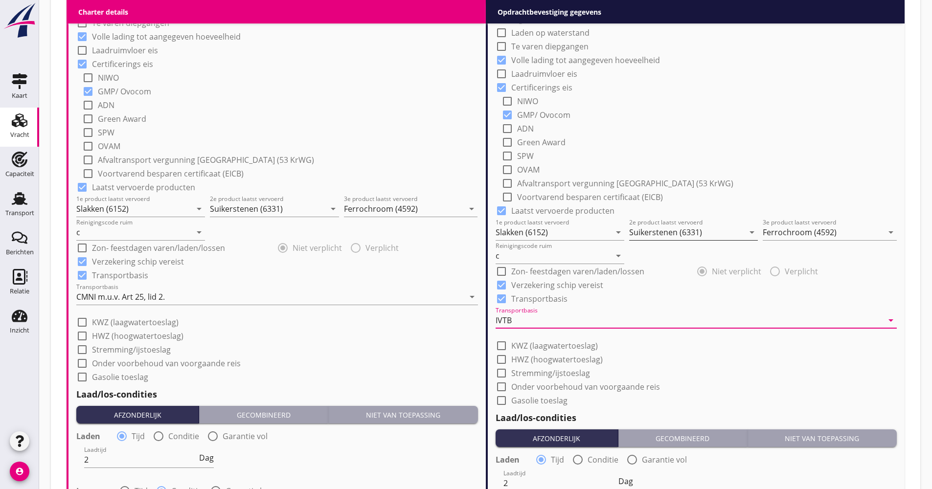
click at [690, 234] on input "Suikerstenen (6331)" at bounding box center [686, 233] width 115 height 16
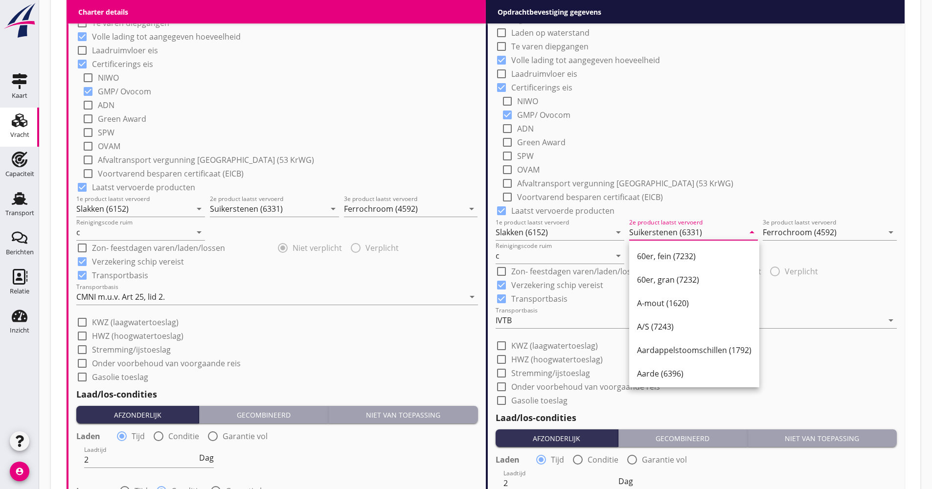
click at [675, 231] on input "Suikerstenen (6331)" at bounding box center [686, 233] width 115 height 16
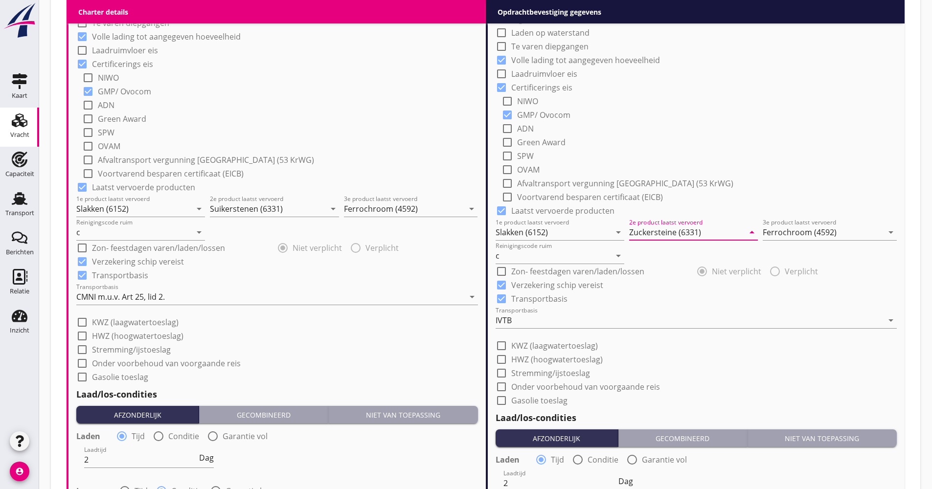
type input "Zuckersteine (6331)"
drag, startPoint x: 714, startPoint y: 141, endPoint x: 712, endPoint y: 156, distance: 15.3
click at [714, 141] on div "check_box_outline_blank Green Award" at bounding box center [700, 142] width 396 height 14
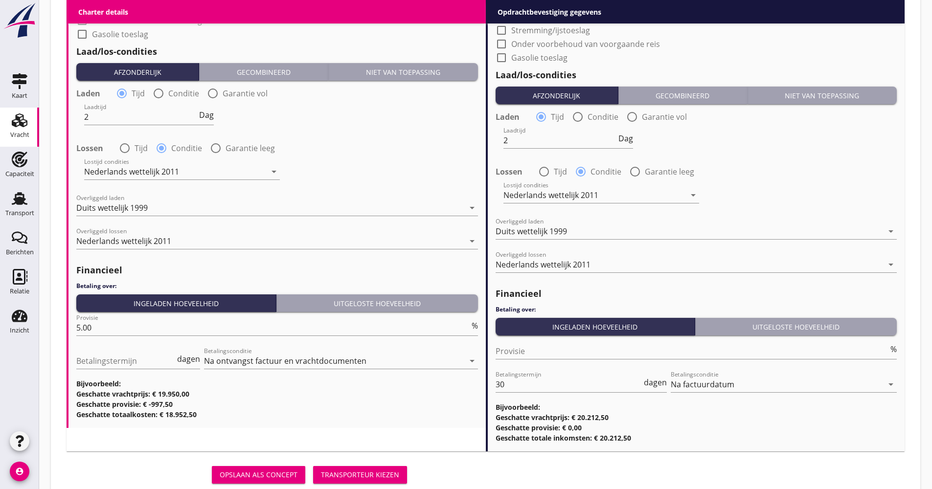
scroll to position [1155, 0]
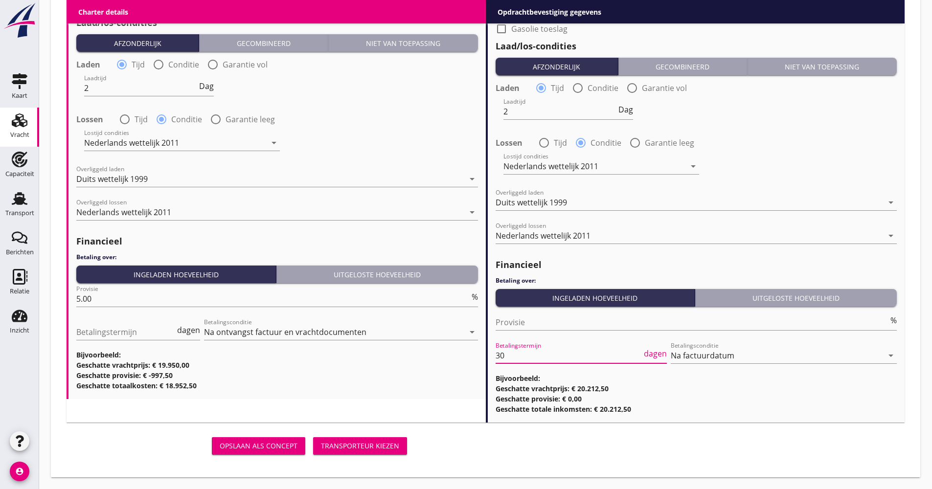
drag, startPoint x: 500, startPoint y: 353, endPoint x: 485, endPoint y: 360, distance: 16.0
type input "21"
click at [492, 449] on div "Opslaan als concept Transporteur kiezen" at bounding box center [486, 446] width 846 height 31
click at [381, 453] on button "Transporteur kiezen" at bounding box center [360, 446] width 94 height 18
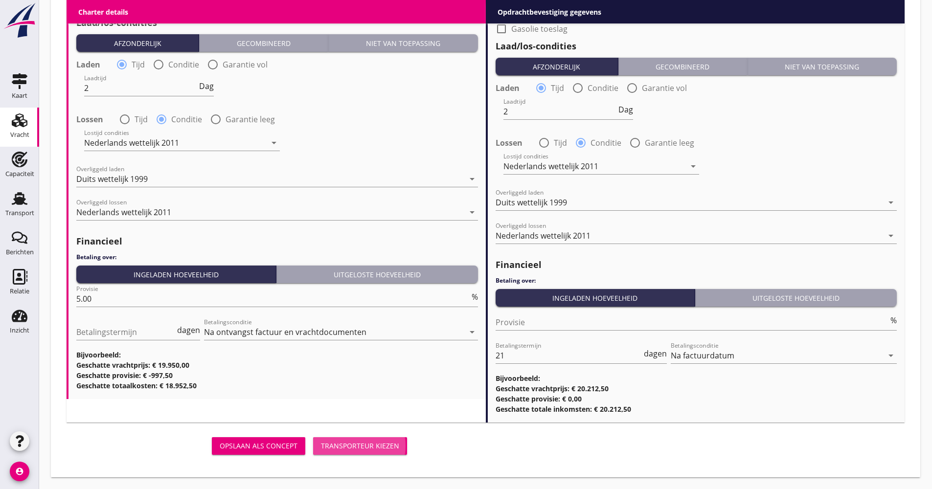
scroll to position [1147, 0]
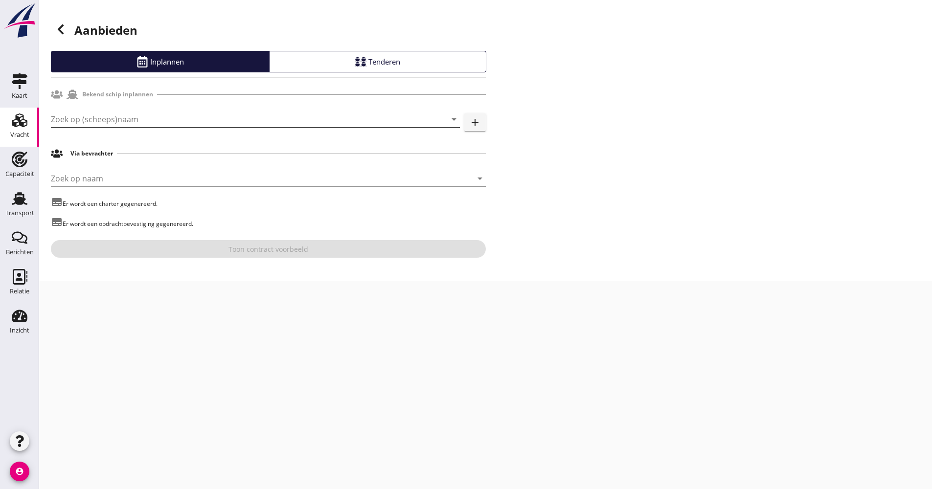
click at [129, 118] on input "Zoek op (scheeps)naam" at bounding box center [242, 120] width 382 height 16
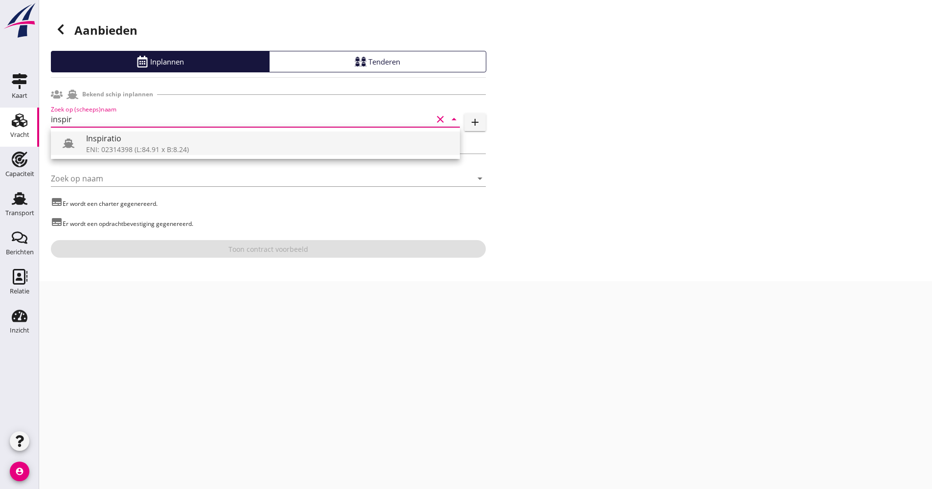
click at [97, 139] on div "Inspiratio" at bounding box center [269, 139] width 366 height 12
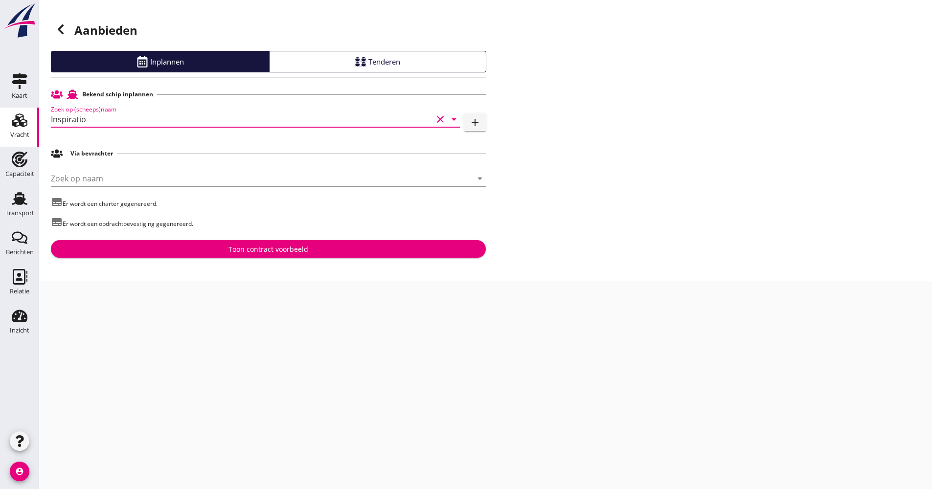
type input "Inspiratio"
click at [246, 248] on div "Toon contract voorbeeld" at bounding box center [269, 249] width 80 height 10
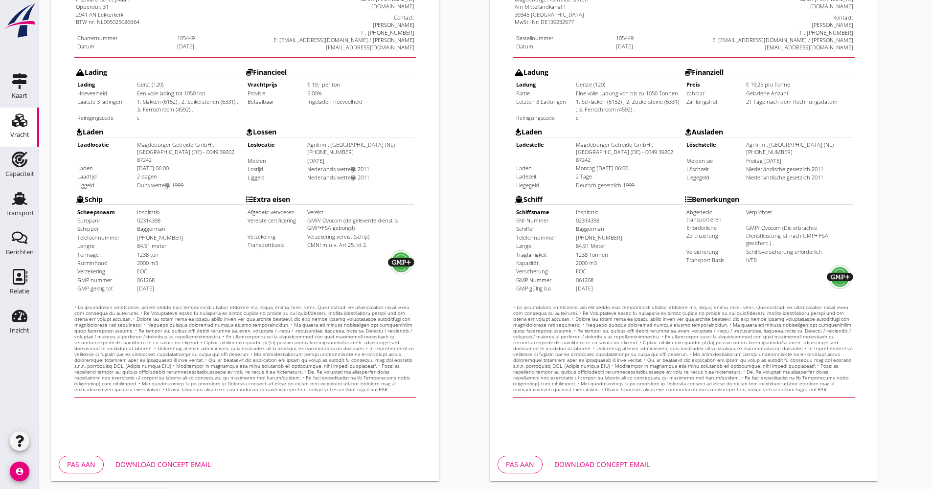
scroll to position [235, 0]
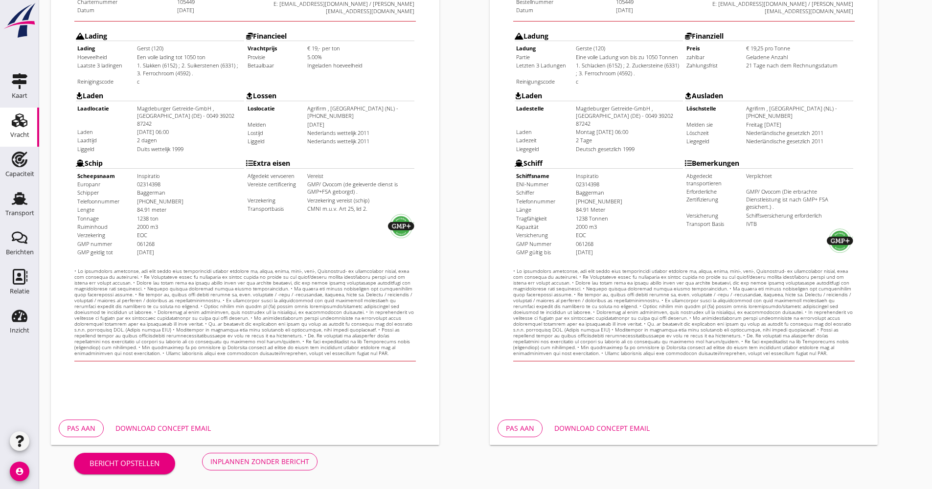
click at [605, 431] on div "Download concept email" at bounding box center [601, 428] width 95 height 10
click at [197, 423] on button "Download concept email" at bounding box center [163, 429] width 111 height 18
click at [282, 455] on button "Inplannen zonder bericht" at bounding box center [259, 462] width 115 height 18
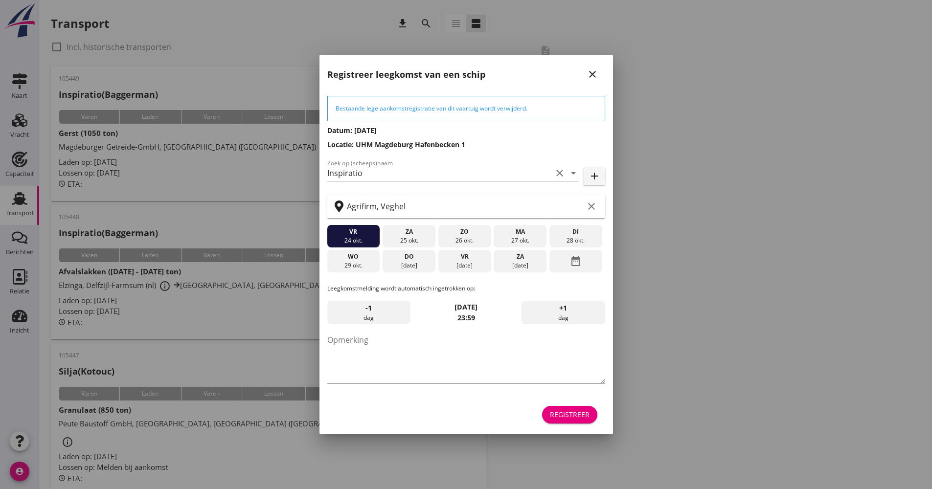
click at [567, 418] on div "Registreer" at bounding box center [570, 415] width 40 height 10
